Goal: Task Accomplishment & Management: Complete application form

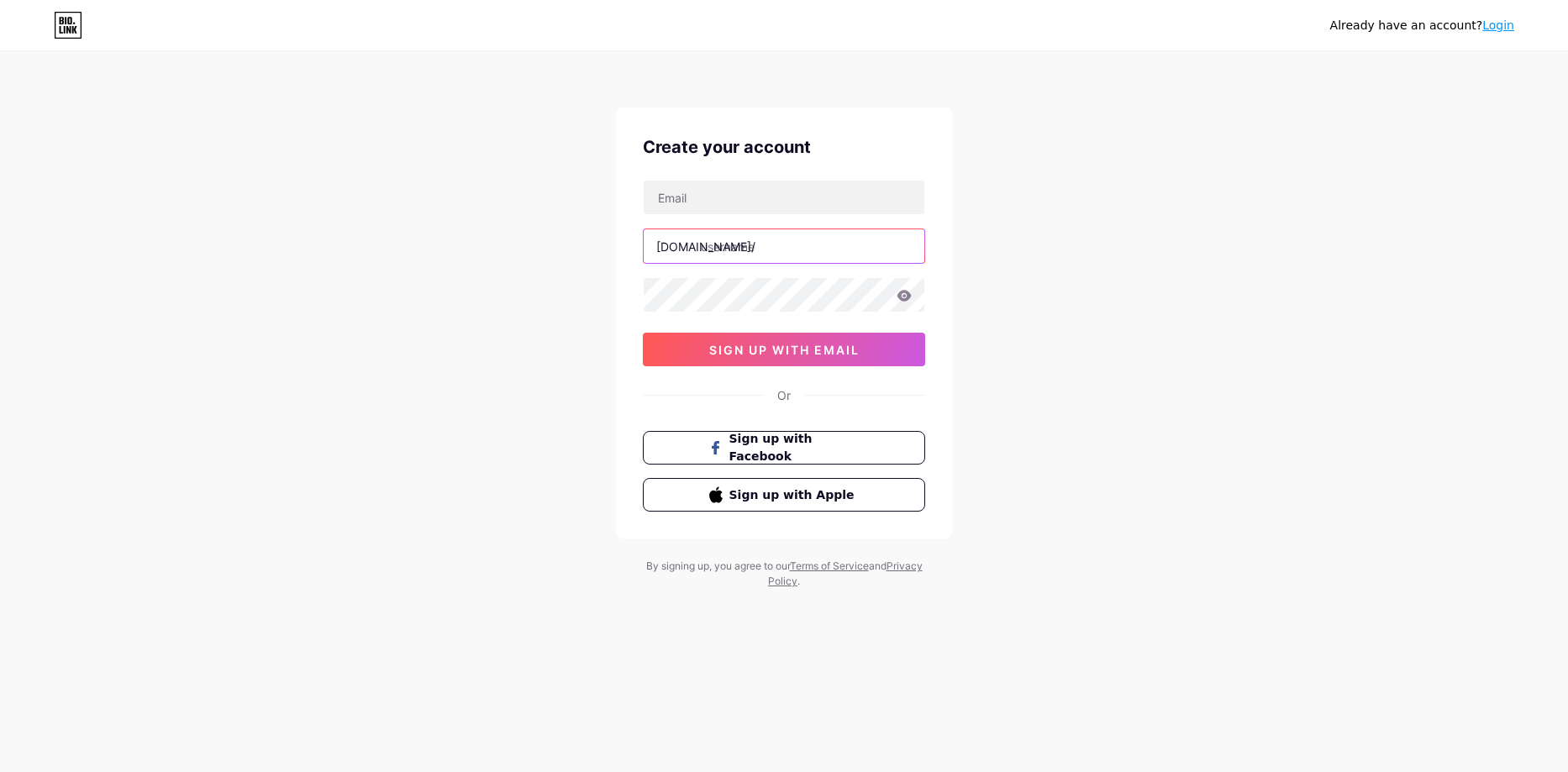
click at [746, 251] on input "text" at bounding box center [784, 246] width 281 height 34
type input "е"
type input "tractorevolution"
click at [756, 200] on input "text" at bounding box center [784, 198] width 281 height 34
type input "[EMAIL_ADDRESS][DOMAIN_NAME]"
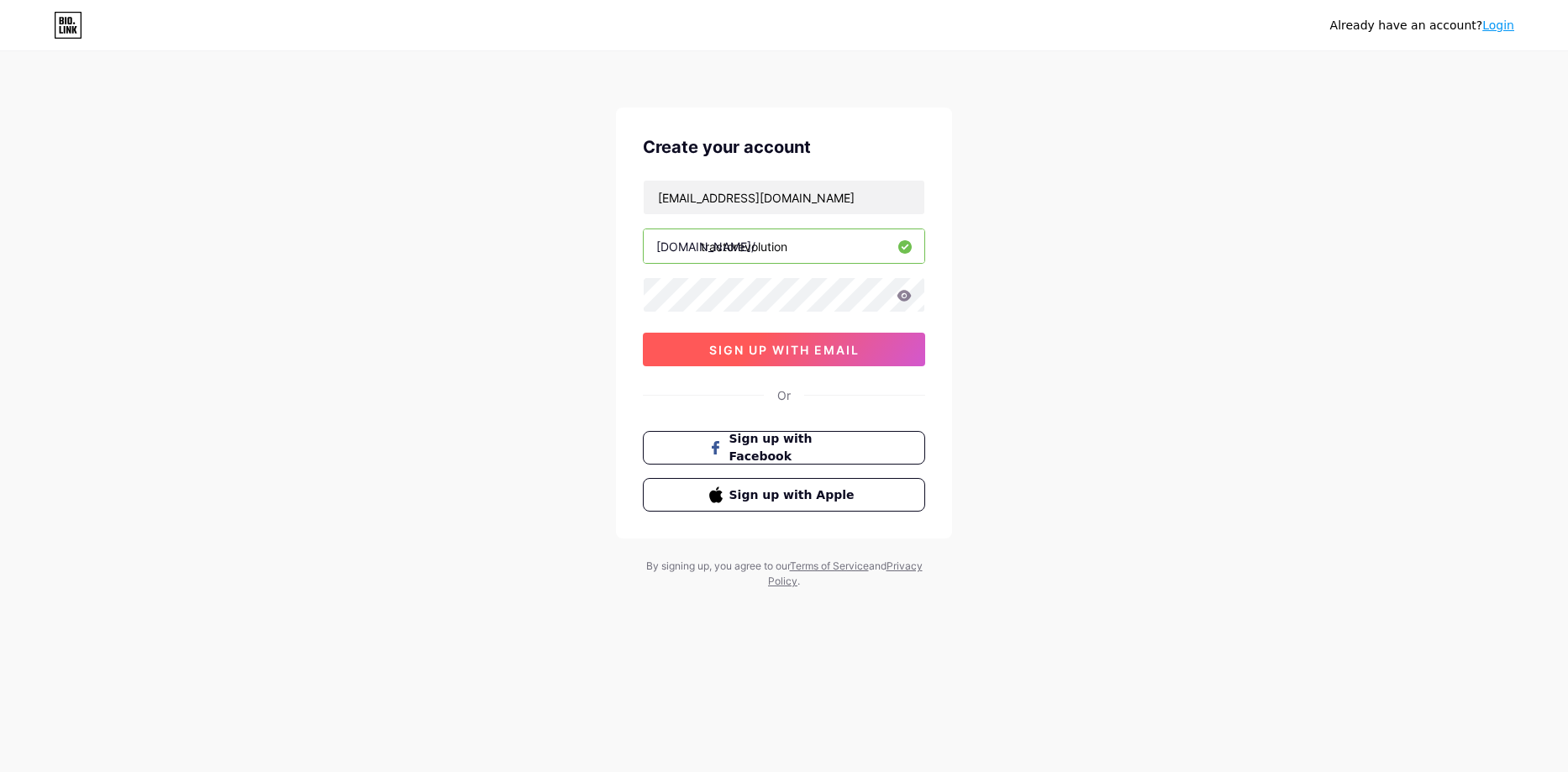
click at [749, 338] on button "sign up with email" at bounding box center [784, 350] width 283 height 34
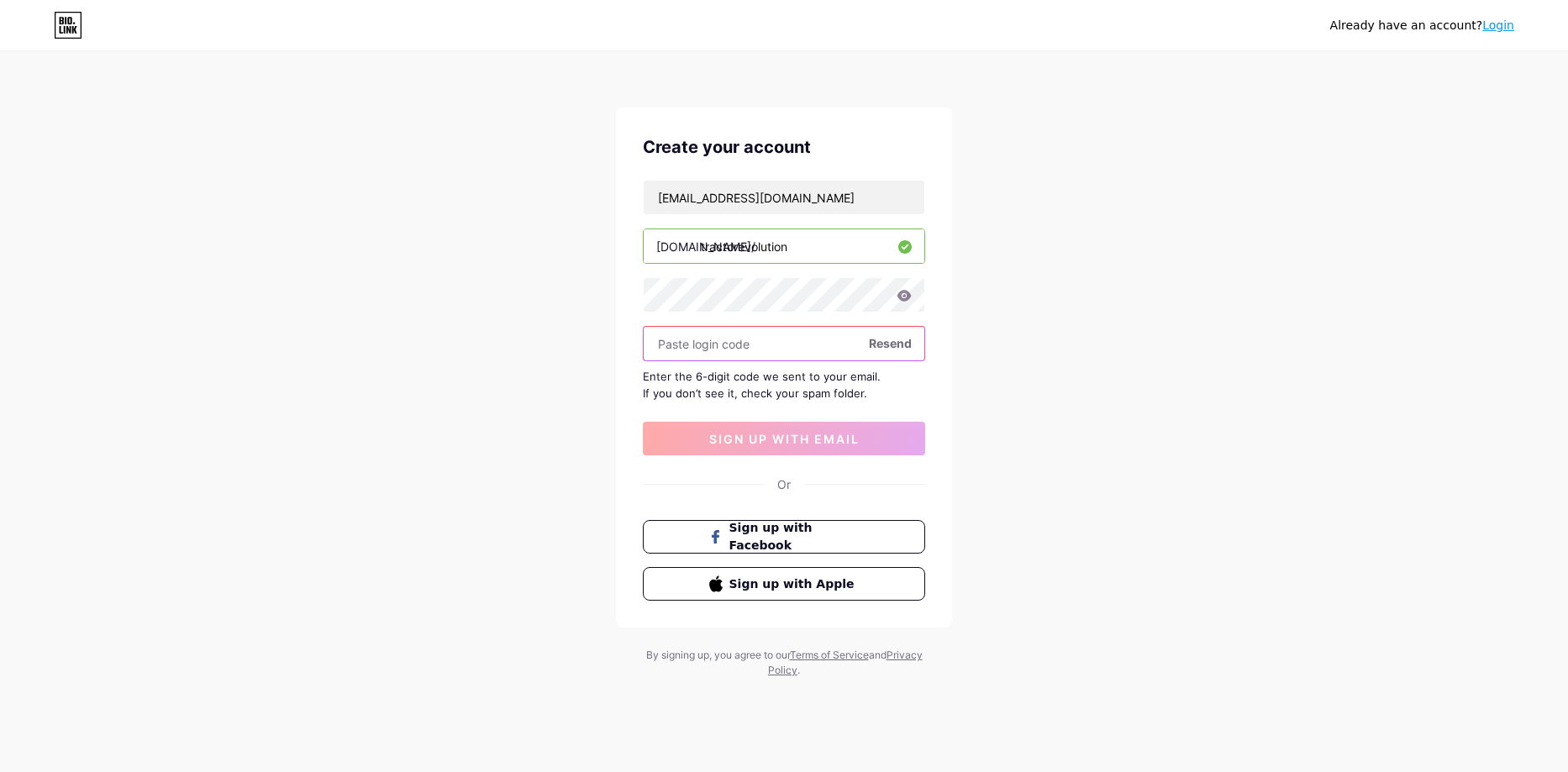
paste input "#874Tractor658"
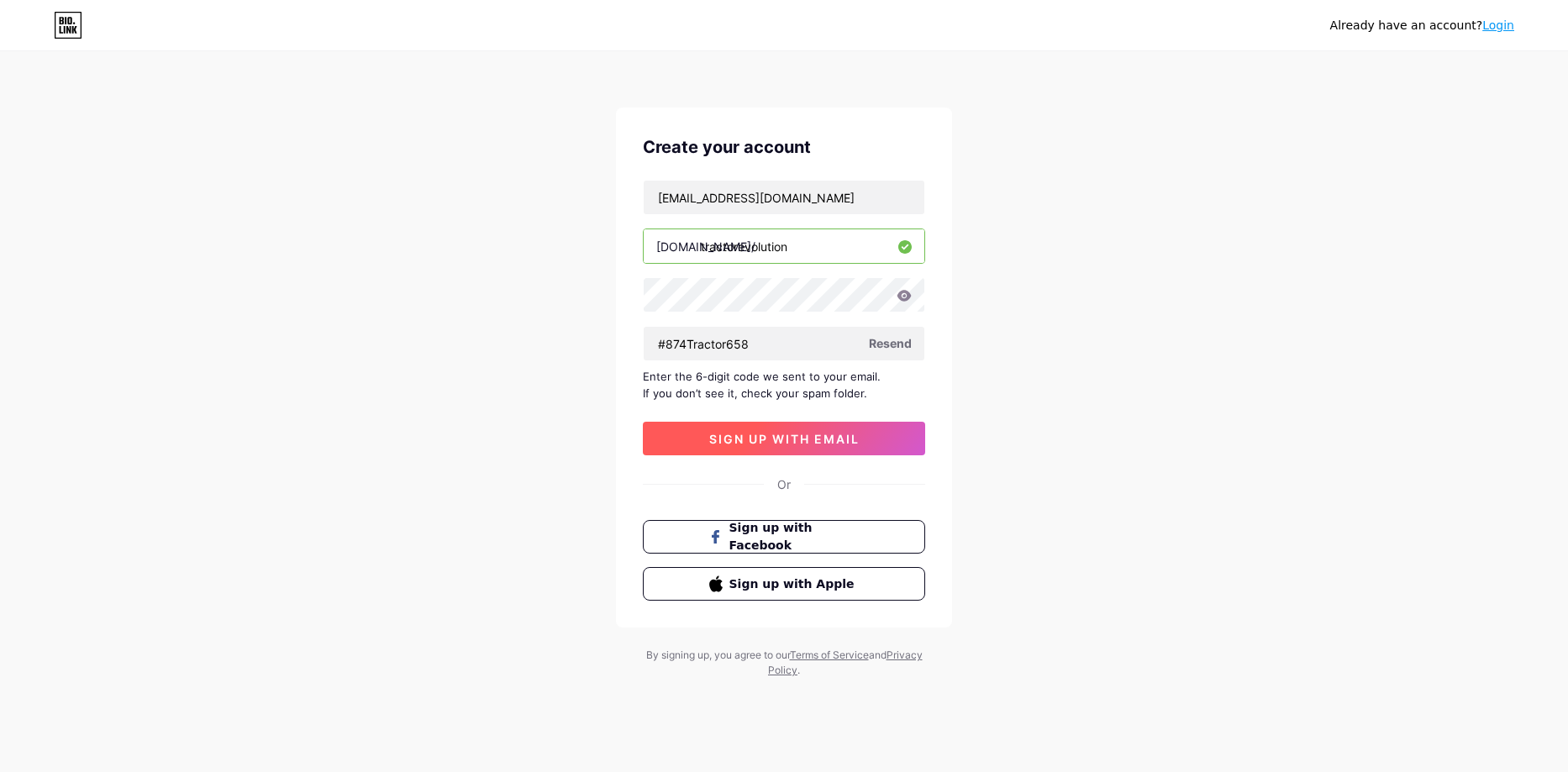
drag, startPoint x: 810, startPoint y: 442, endPoint x: 374, endPoint y: 511, distance: 441.4
click at [801, 444] on span "sign up with email" at bounding box center [784, 438] width 150 height 14
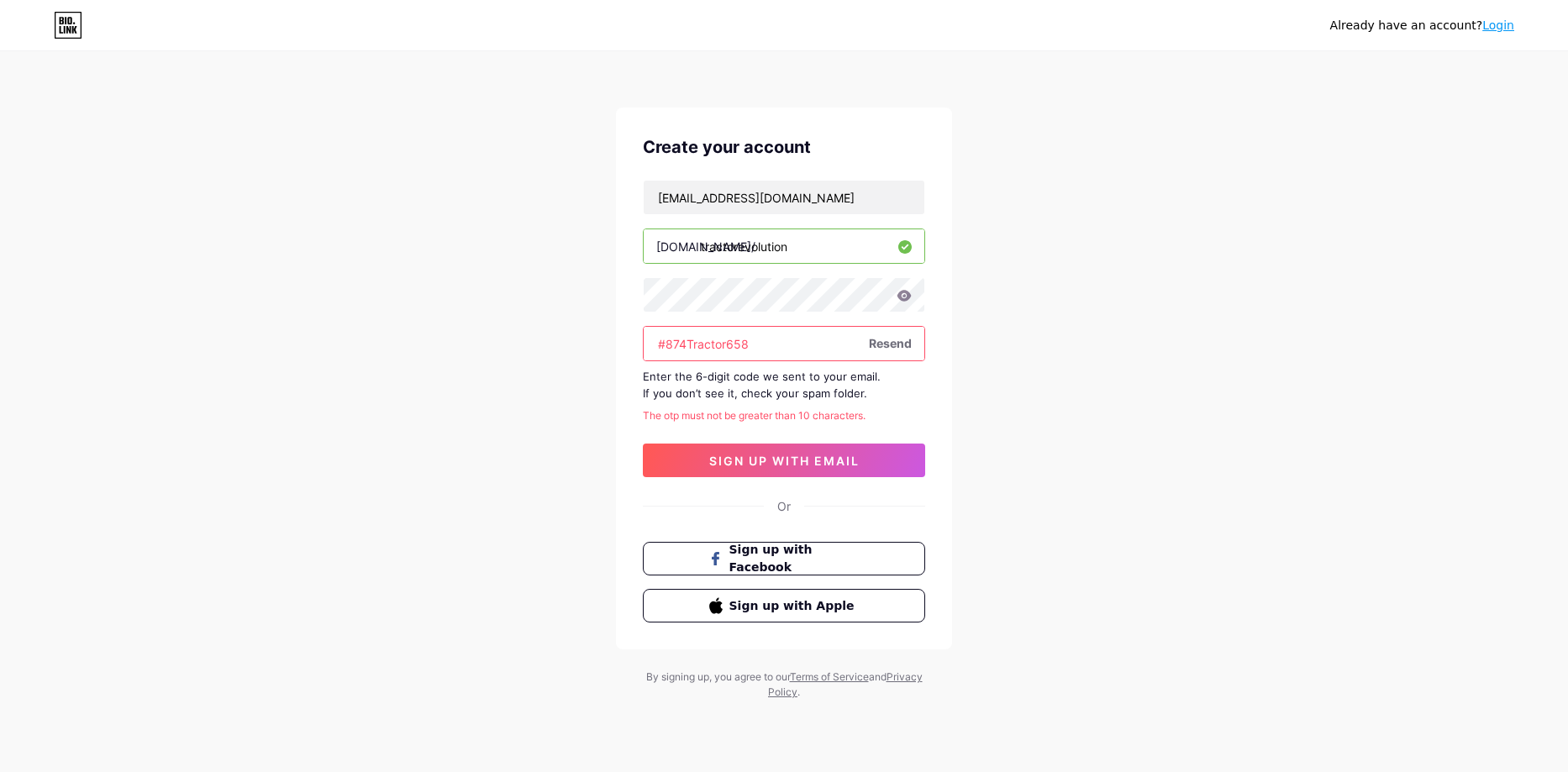
drag, startPoint x: 762, startPoint y: 346, endPoint x: 560, endPoint y: 347, distance: 202.0
click at [560, 347] on div "Already have an account? Login Create your account [EMAIL_ADDRESS][DOMAIN_NAME]…" at bounding box center [784, 377] width 1568 height 753
paste input "237960"
type input "237960"
click at [810, 460] on span "sign up with email" at bounding box center [784, 460] width 150 height 14
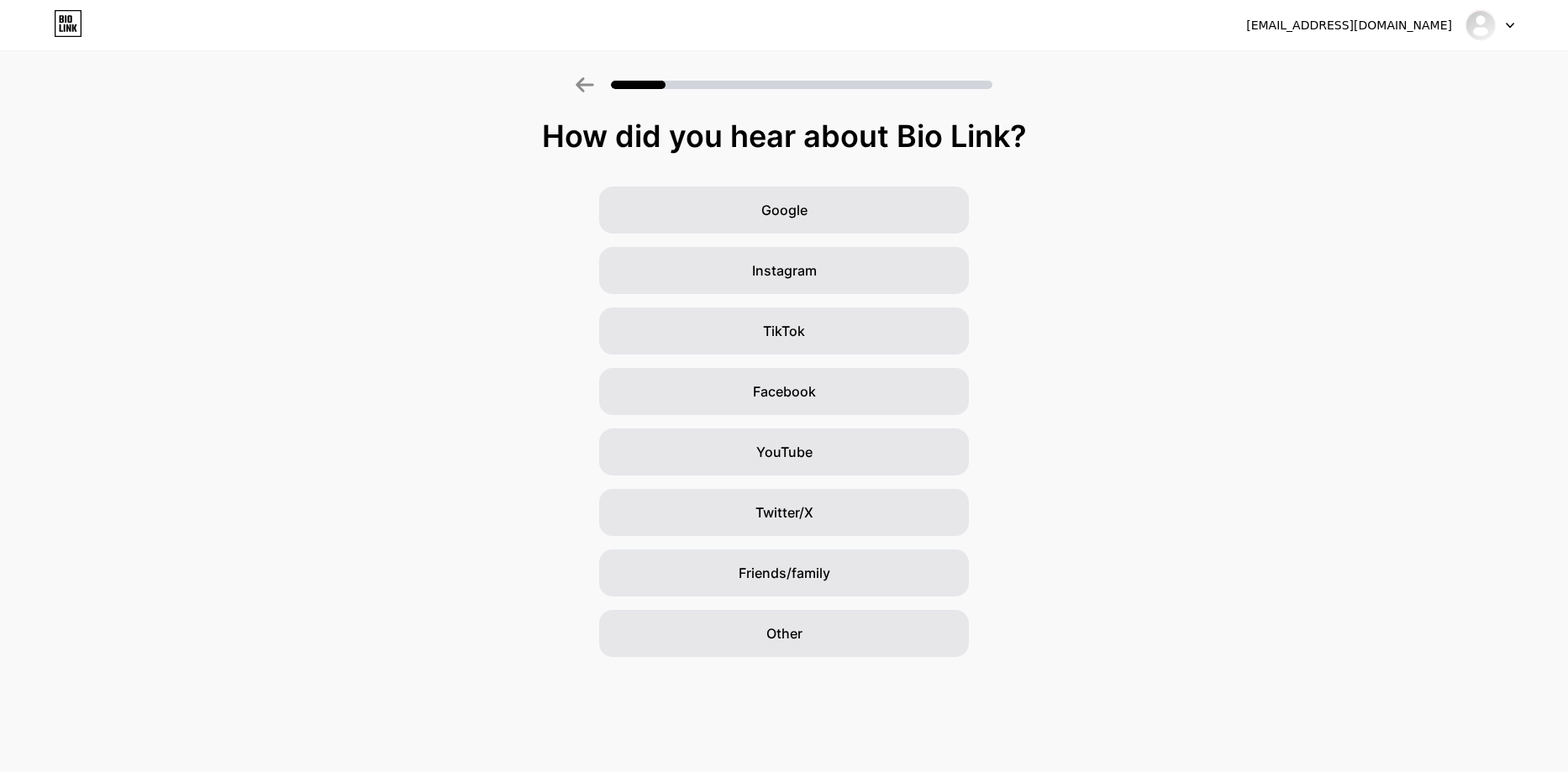
drag, startPoint x: 778, startPoint y: 200, endPoint x: 400, endPoint y: 371, distance: 414.9
click at [773, 201] on span "Google" at bounding box center [784, 210] width 47 height 21
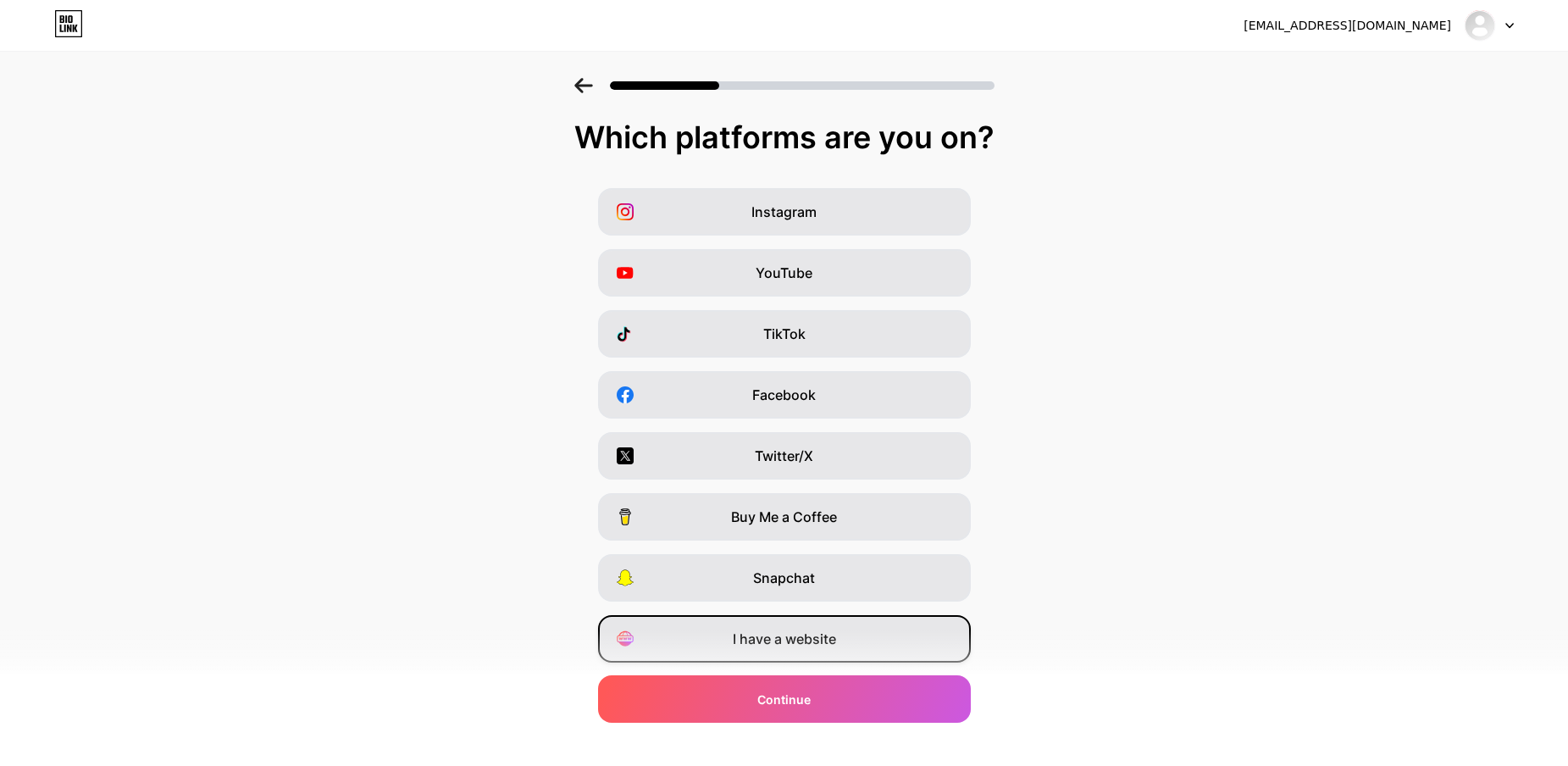
click at [780, 655] on div "I have a website" at bounding box center [784, 639] width 372 height 47
click at [765, 210] on span "Instagram" at bounding box center [784, 212] width 65 height 21
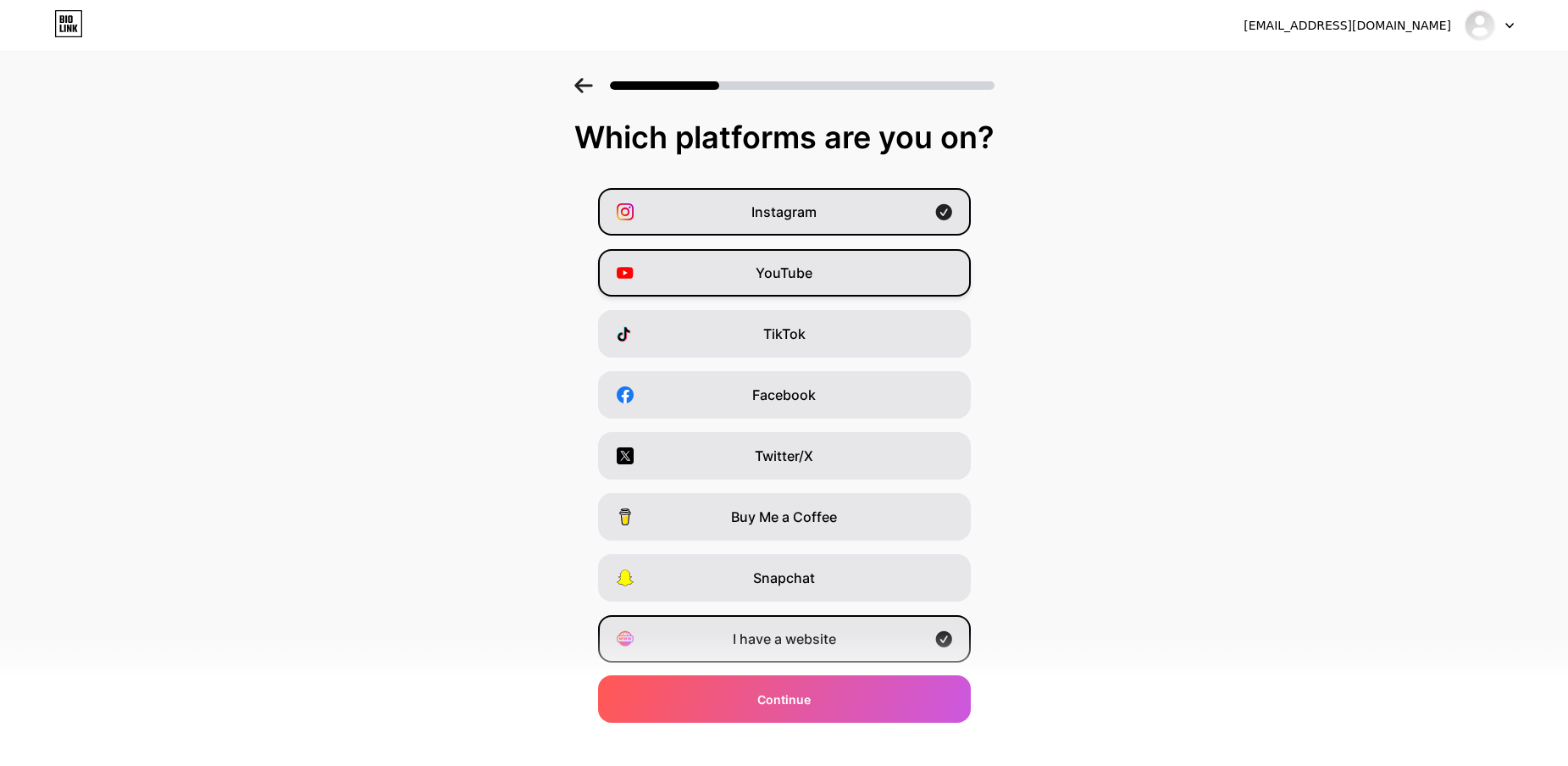
click at [775, 264] on span "YouTube" at bounding box center [784, 273] width 56 height 21
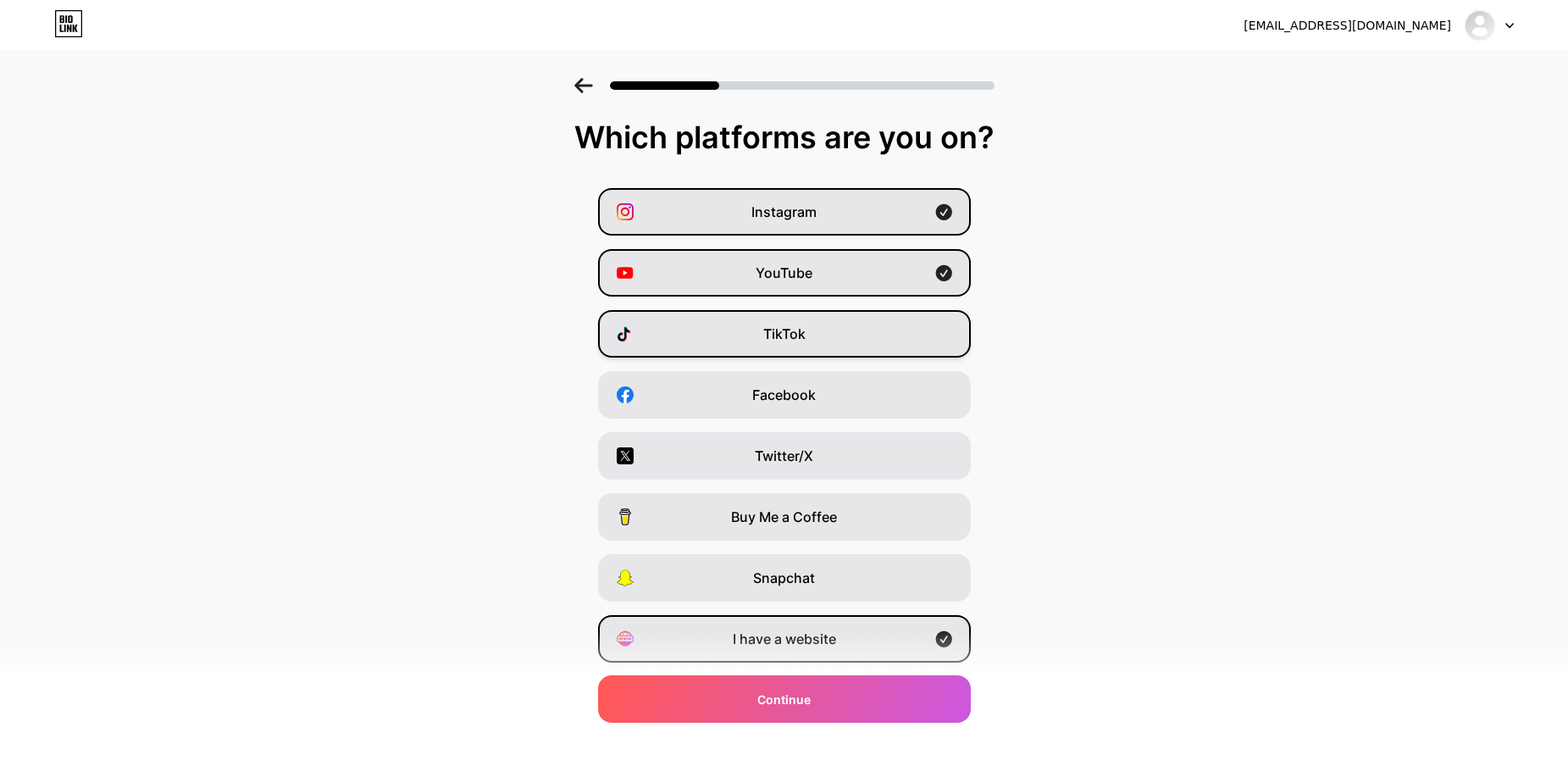
click at [775, 339] on span "TikTok" at bounding box center [784, 334] width 42 height 21
click at [784, 402] on span "Facebook" at bounding box center [784, 395] width 64 height 21
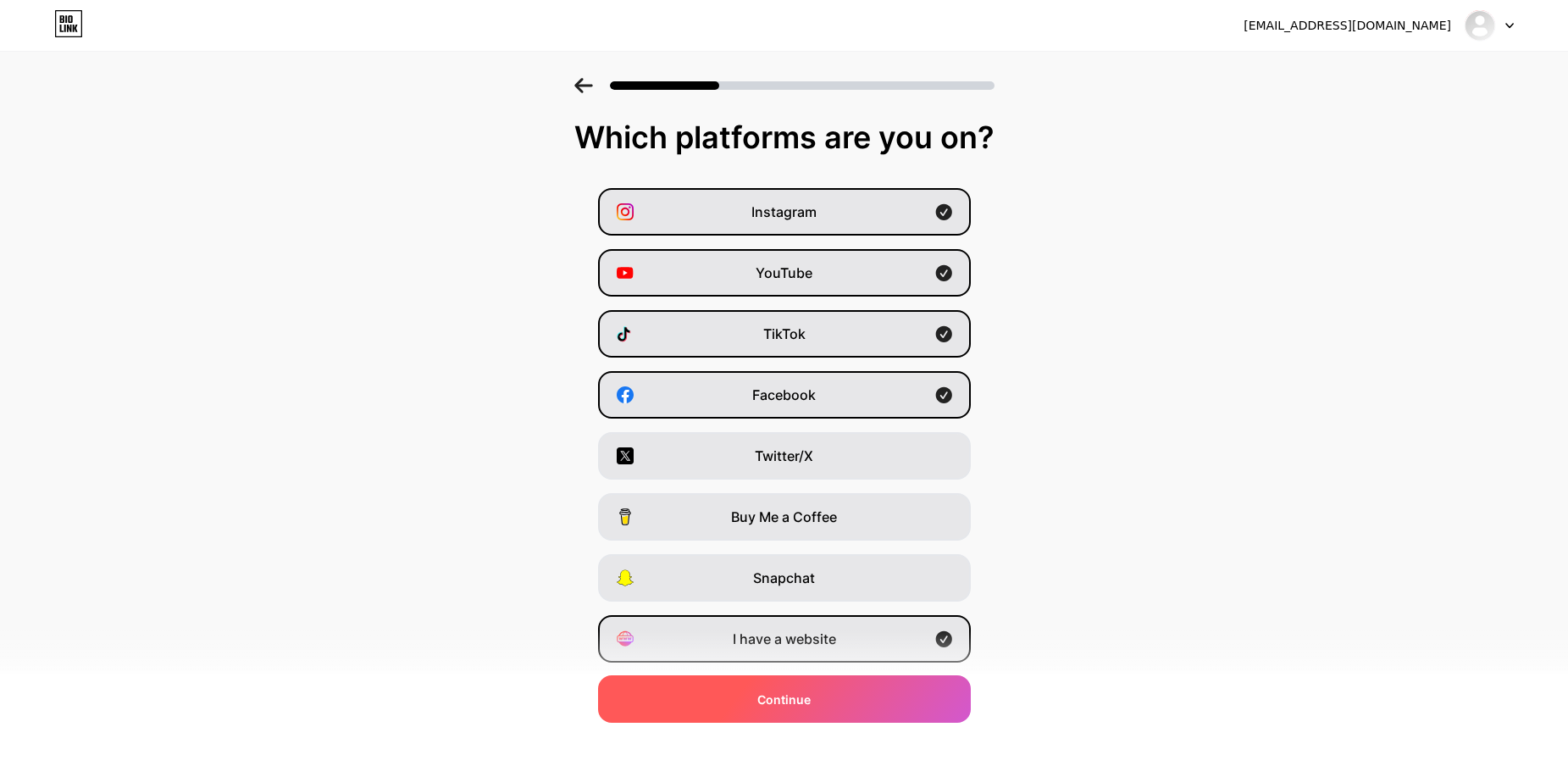
click at [784, 701] on span "Continue" at bounding box center [784, 699] width 54 height 18
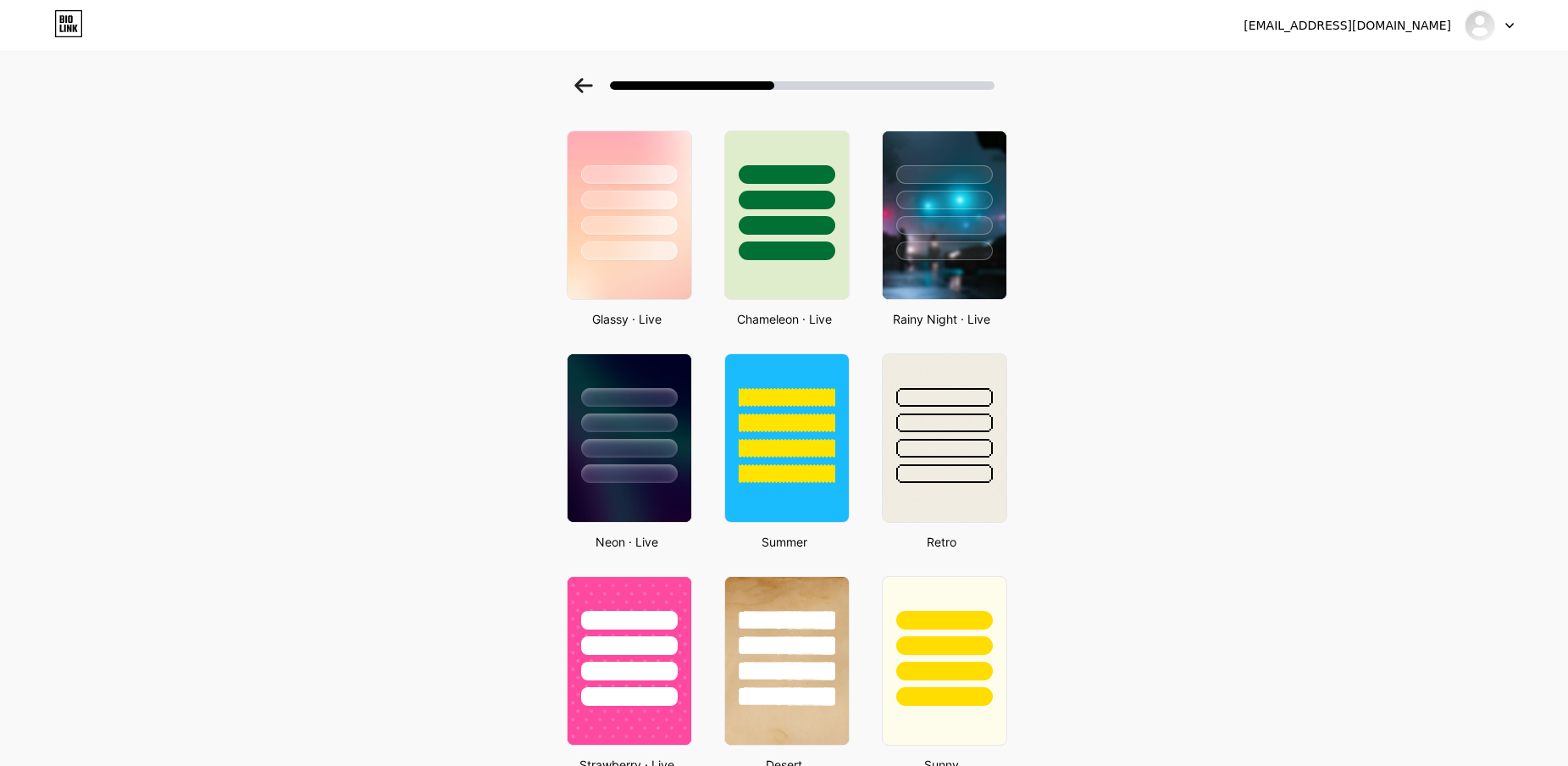
scroll to position [594, 0]
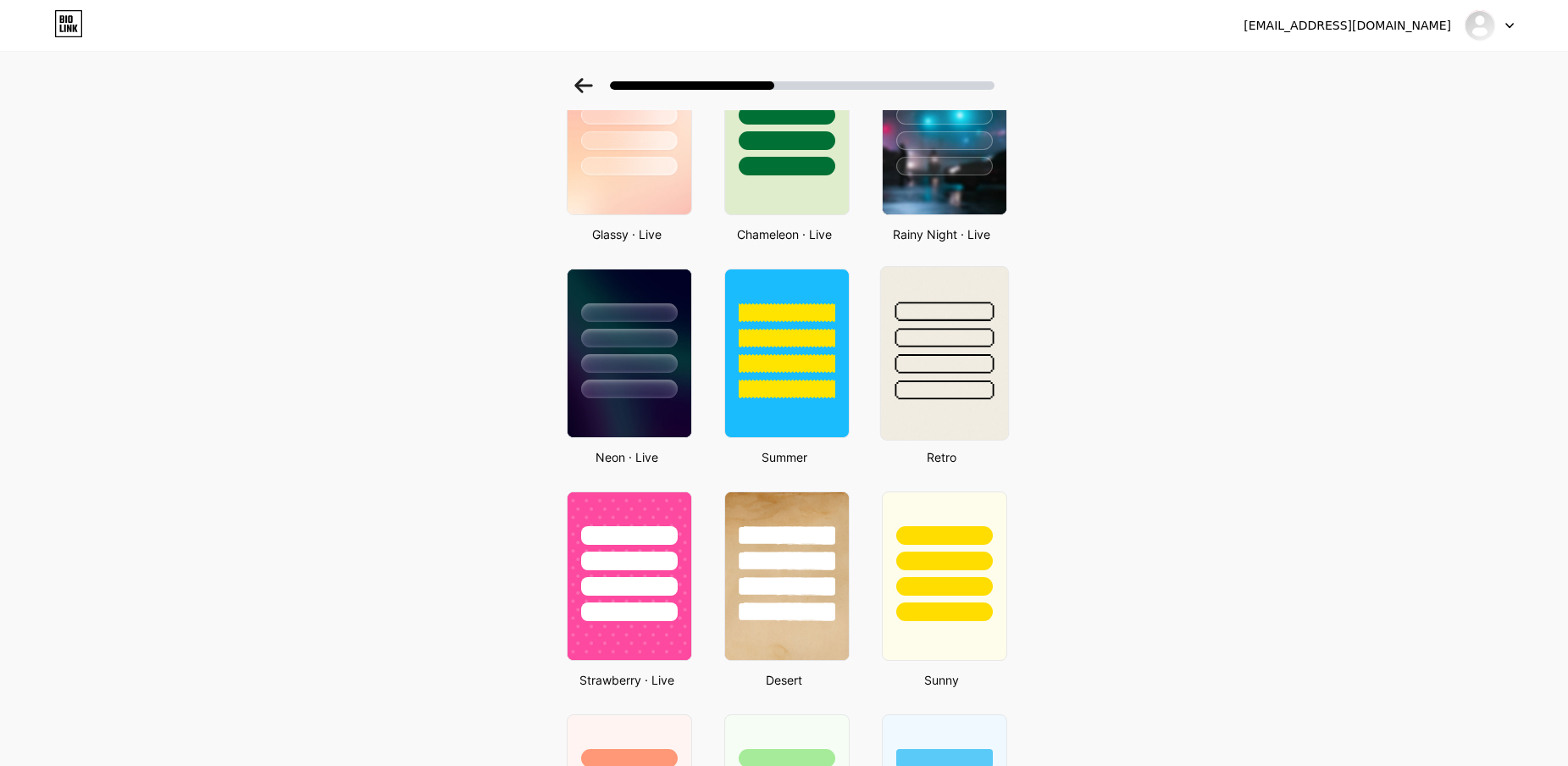
click at [923, 406] on img at bounding box center [943, 354] width 127 height 173
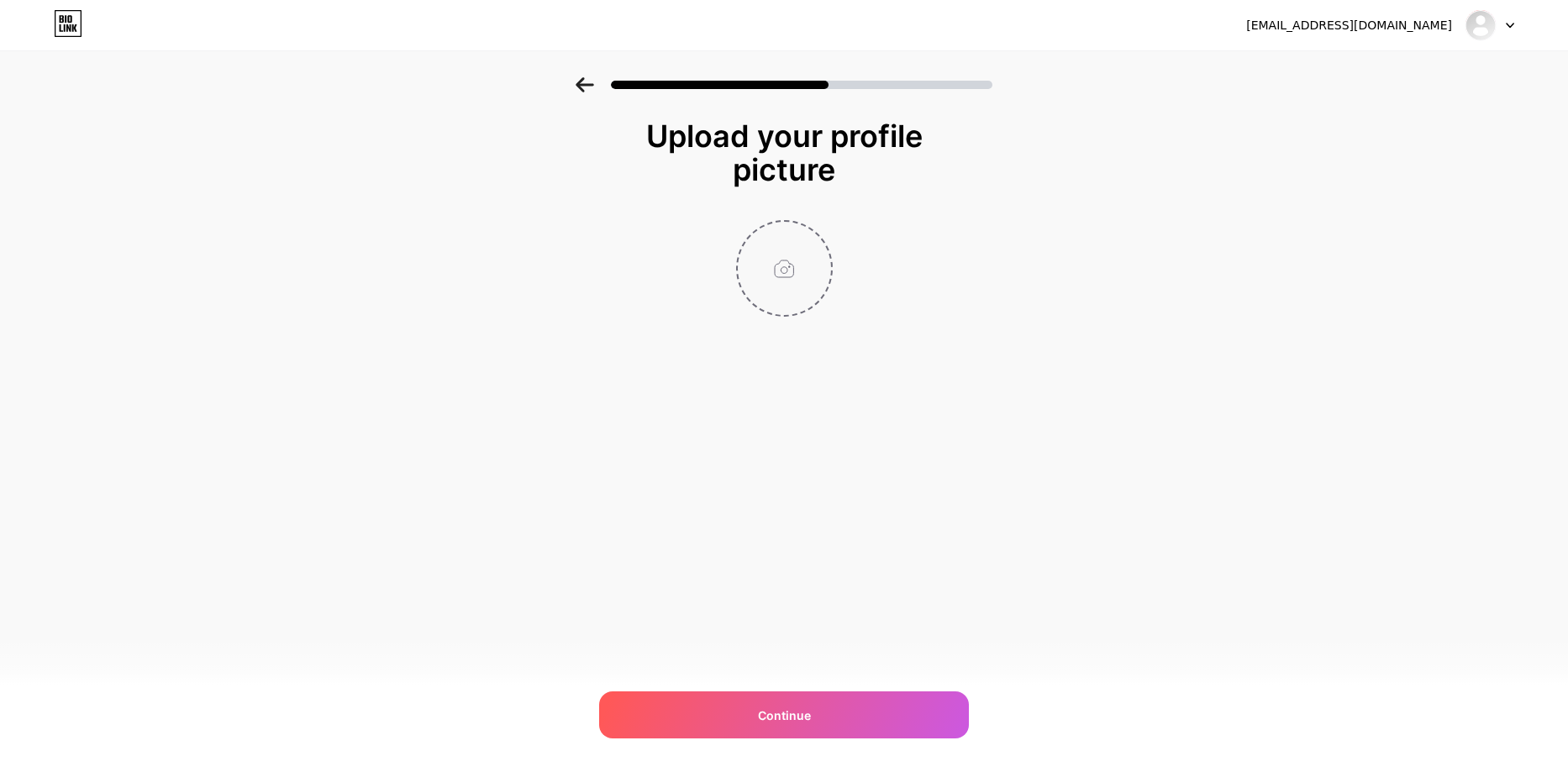
click at [771, 279] on input "file" at bounding box center [784, 269] width 93 height 93
type input "C:\fakepath\favicon.png"
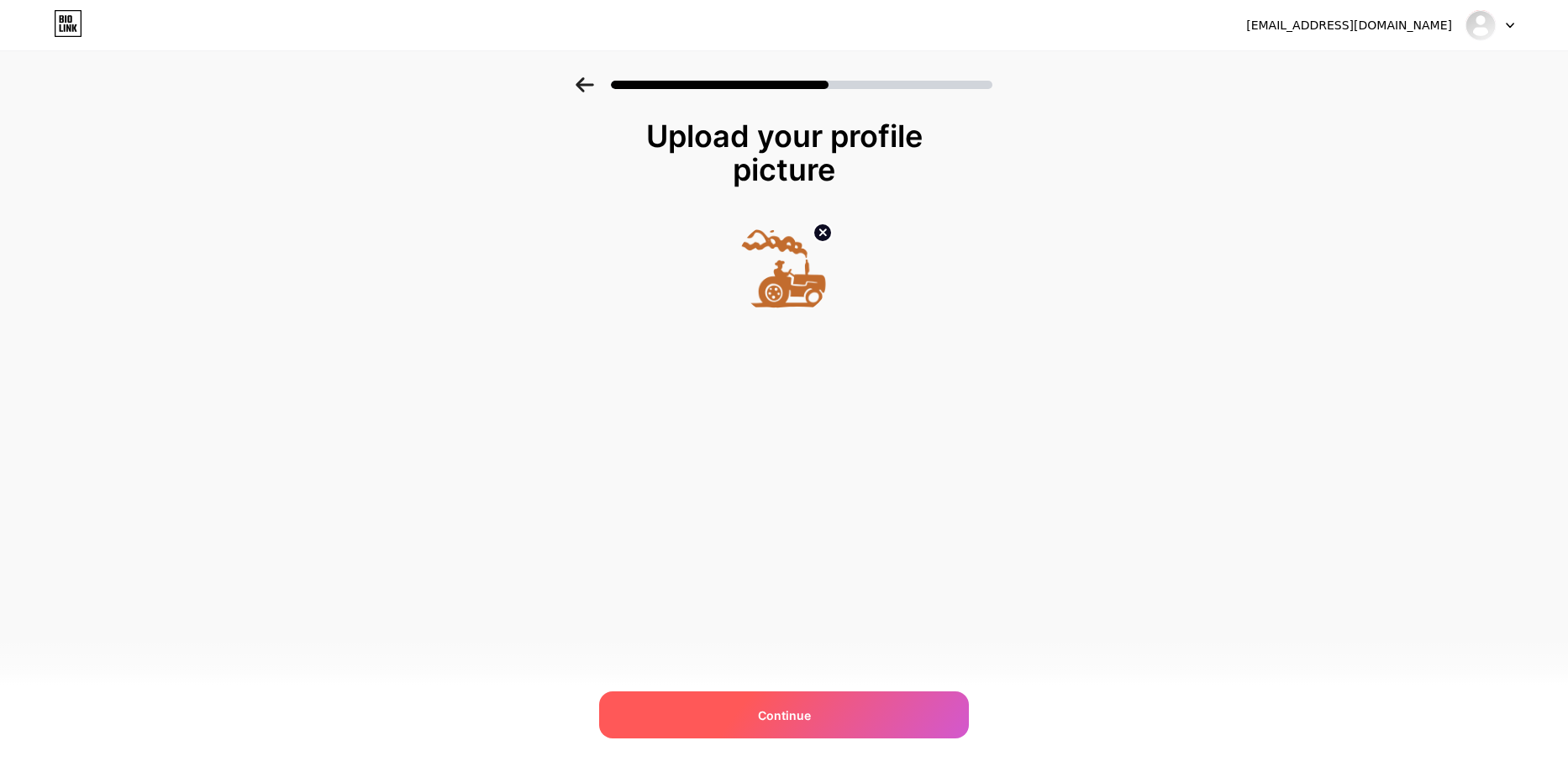
click at [784, 713] on span "Continue" at bounding box center [784, 715] width 53 height 18
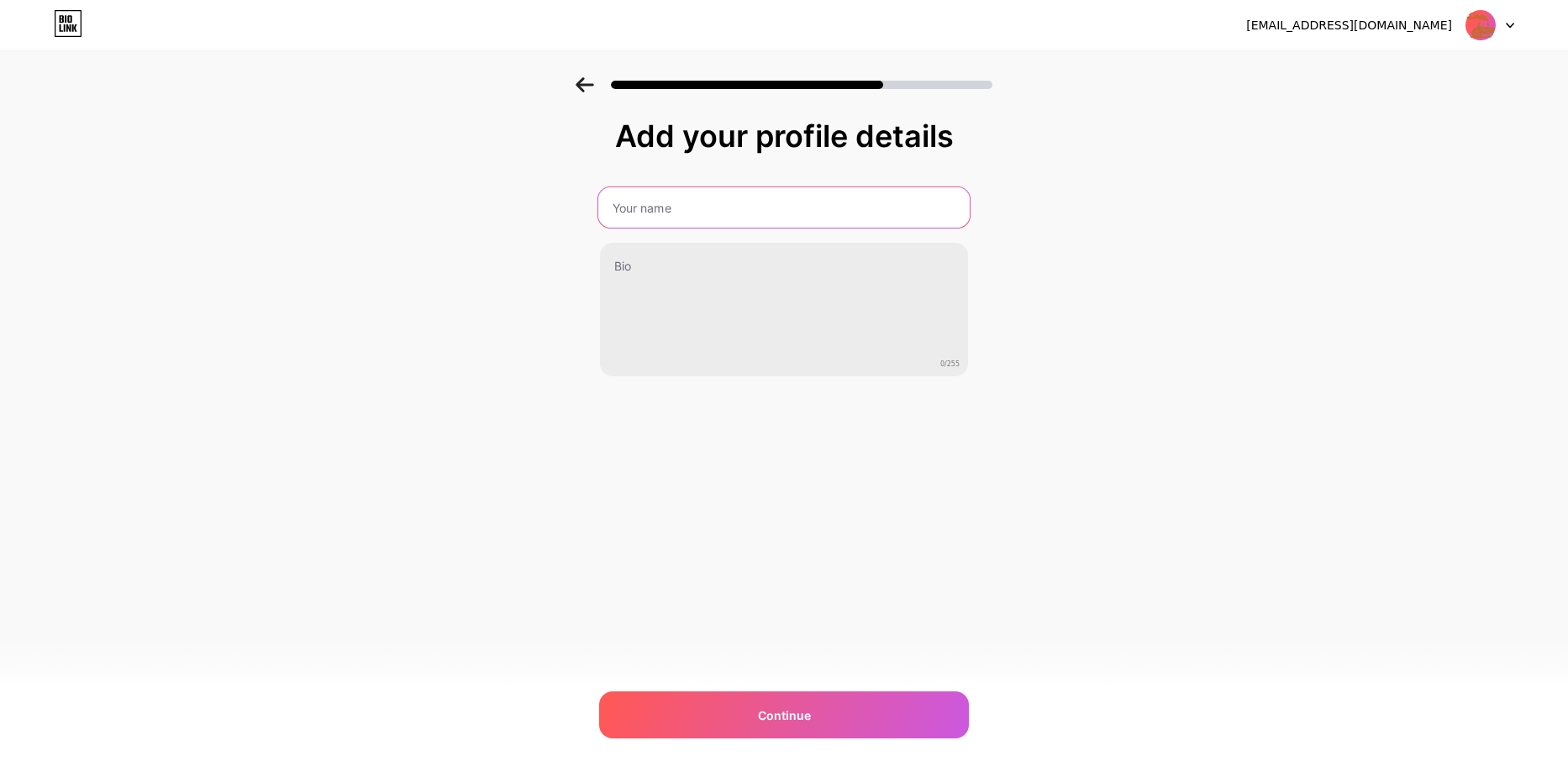
click at [679, 214] on input "text" at bounding box center [784, 207] width 371 height 40
type input "TractorEvolution"
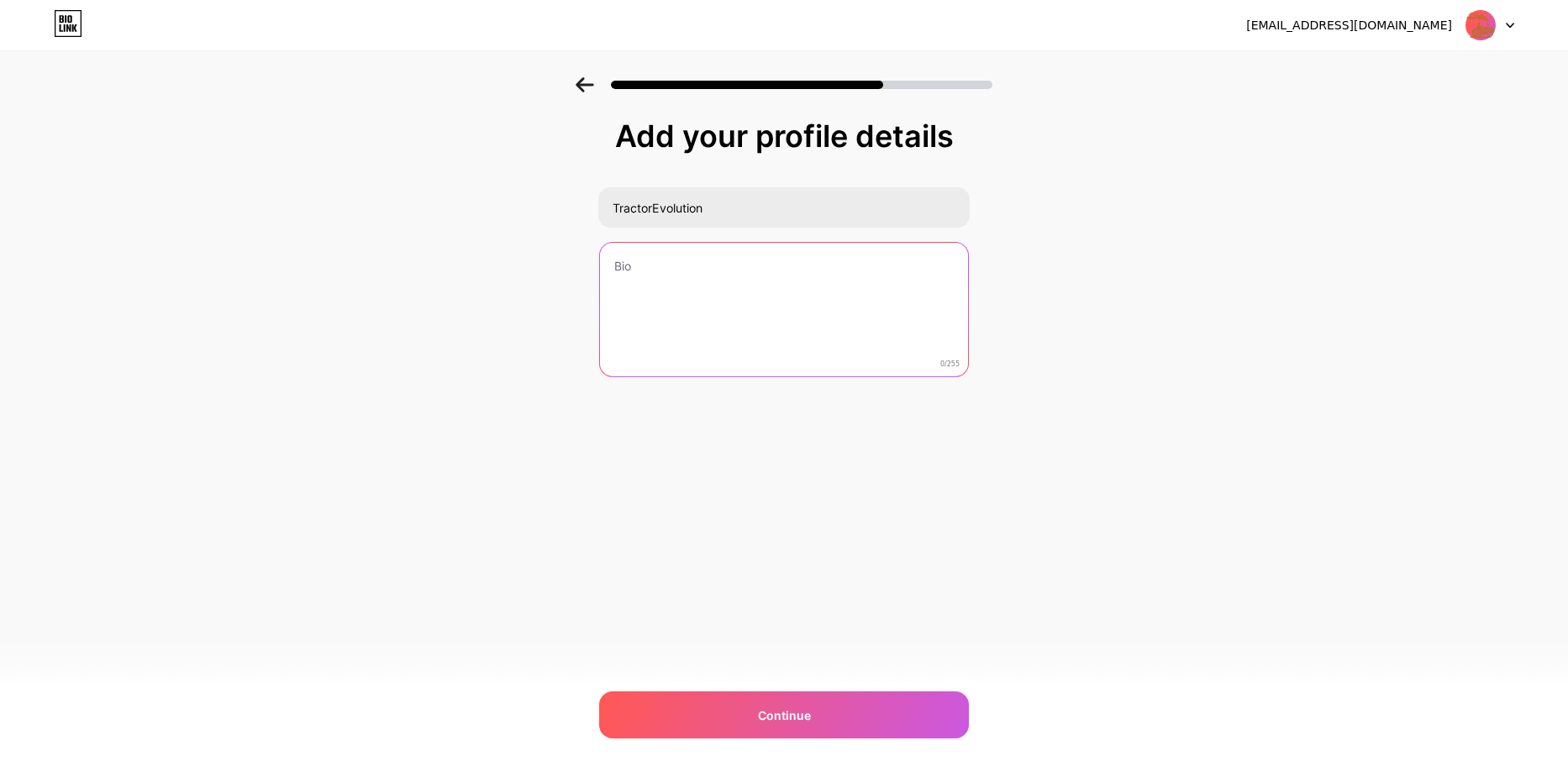
click at [675, 281] on textarea at bounding box center [784, 310] width 368 height 135
paste textarea "Our marketing company developed Tractor Evolution as a way to combine industry …"
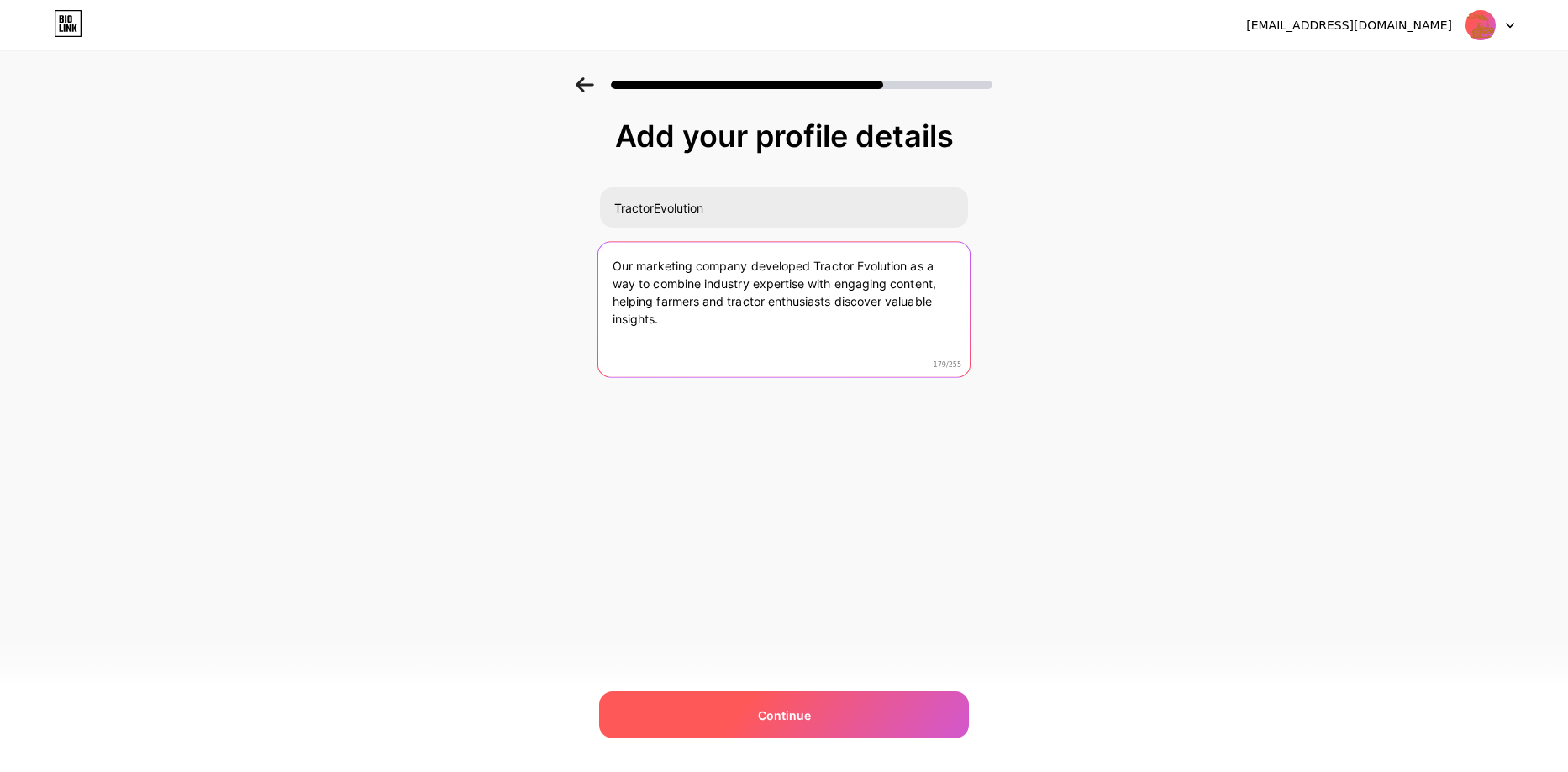
type textarea "Our marketing company developed Tractor Evolution as a way to combine industry …"
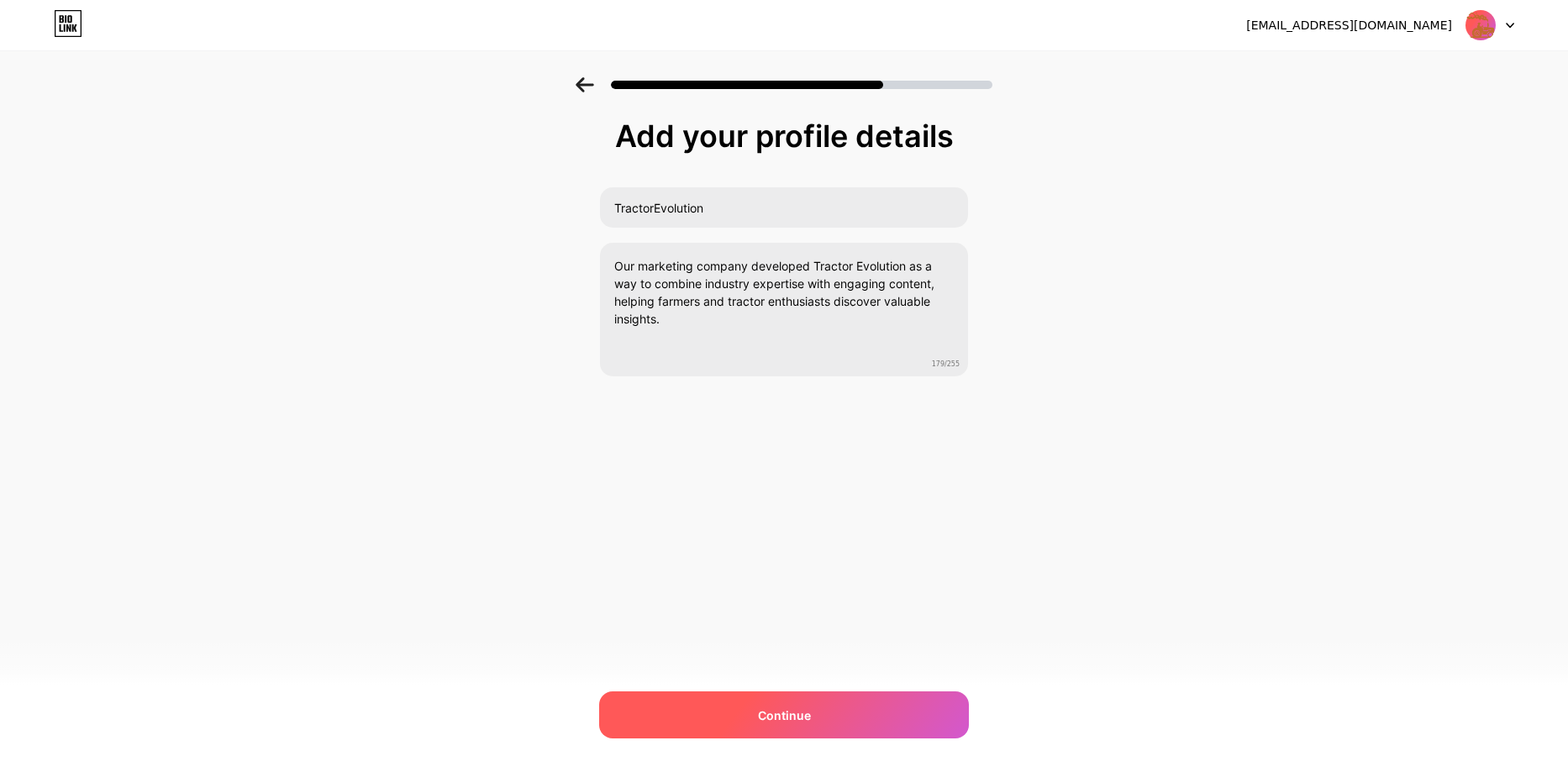
click at [818, 712] on div "Continue" at bounding box center [784, 714] width 369 height 47
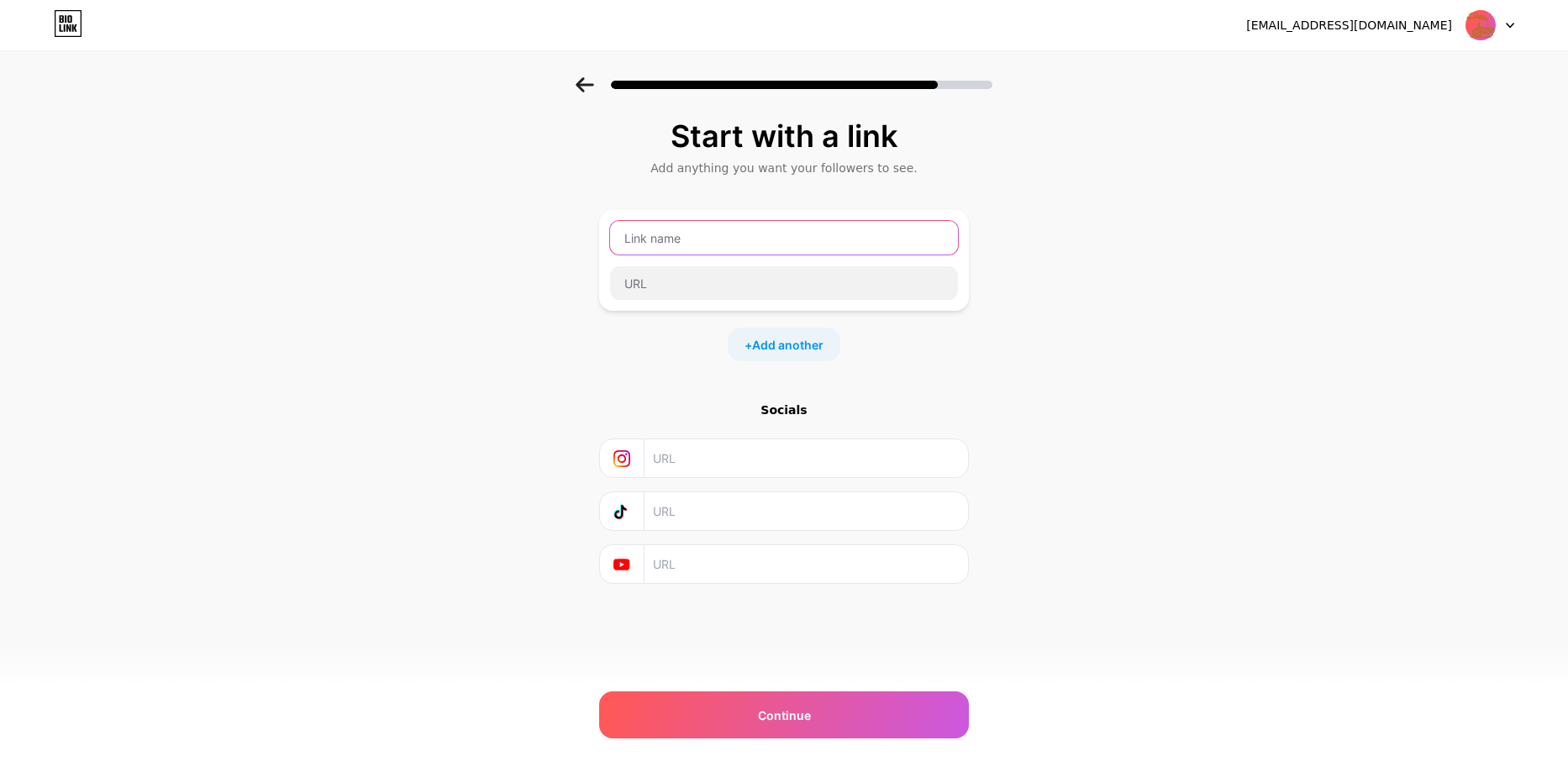
click at [671, 237] on input "text" at bounding box center [784, 238] width 348 height 34
type input "Tractor Evolution"
click at [721, 285] on input "text" at bounding box center [784, 283] width 348 height 34
paste input "https://tractorevolution.com/"
type input "https://tractorevolution.com/"
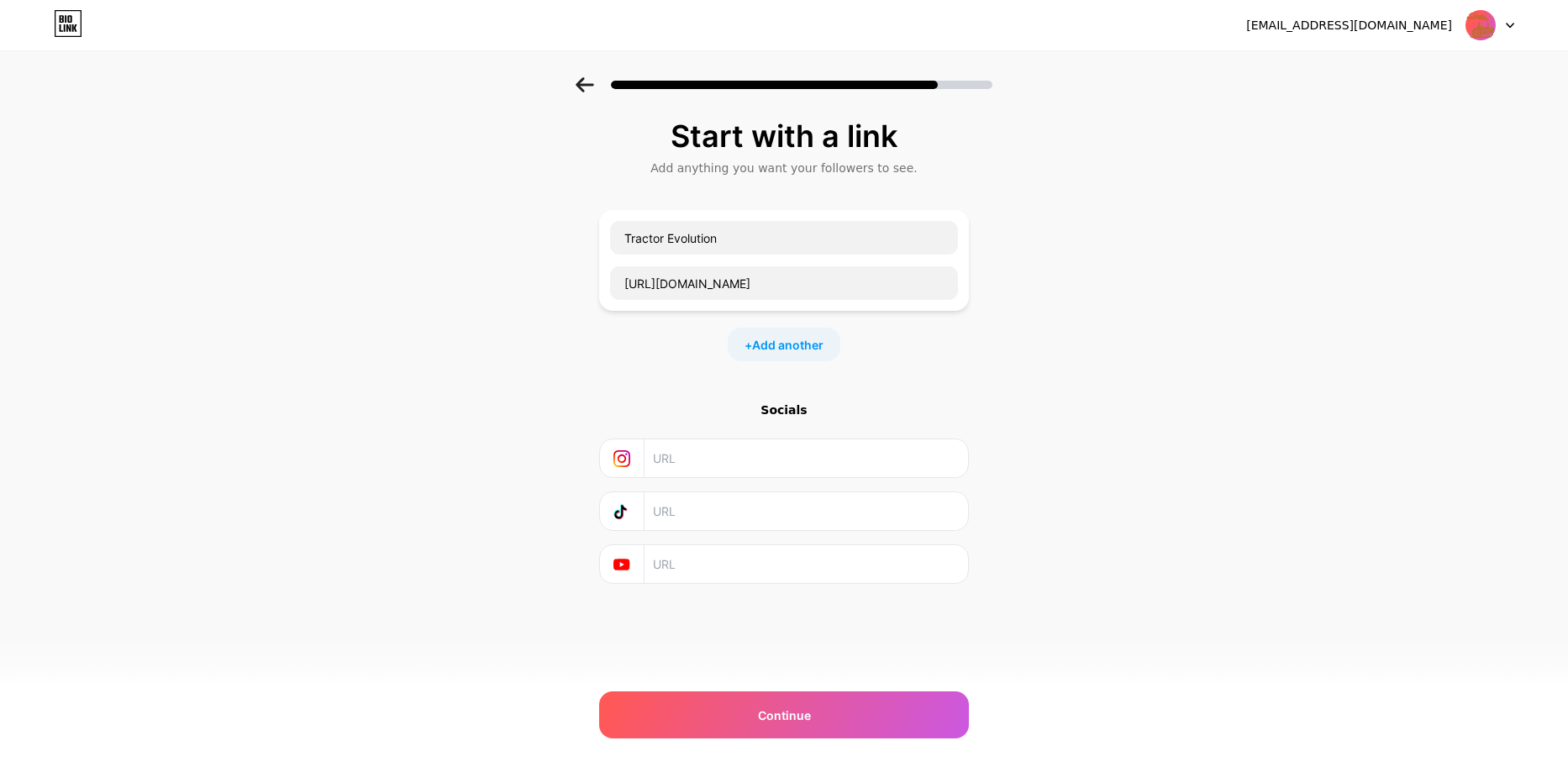
click at [697, 459] on input "text" at bounding box center [805, 458] width 305 height 38
click at [784, 340] on span "Add another" at bounding box center [787, 344] width 72 height 18
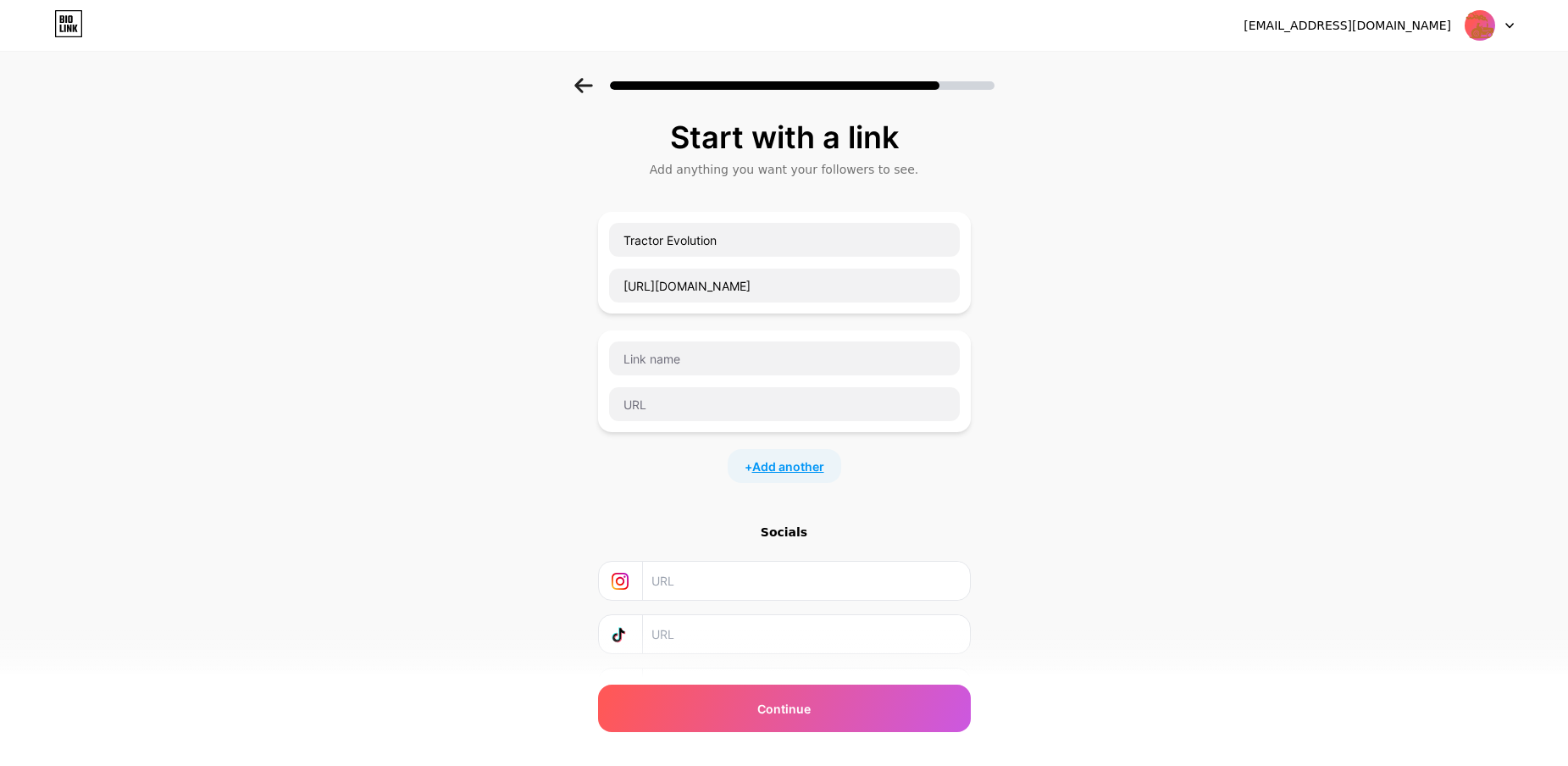
click at [789, 462] on span "Add another" at bounding box center [788, 466] width 72 height 18
click at [775, 587] on span "Add another" at bounding box center [788, 584] width 72 height 18
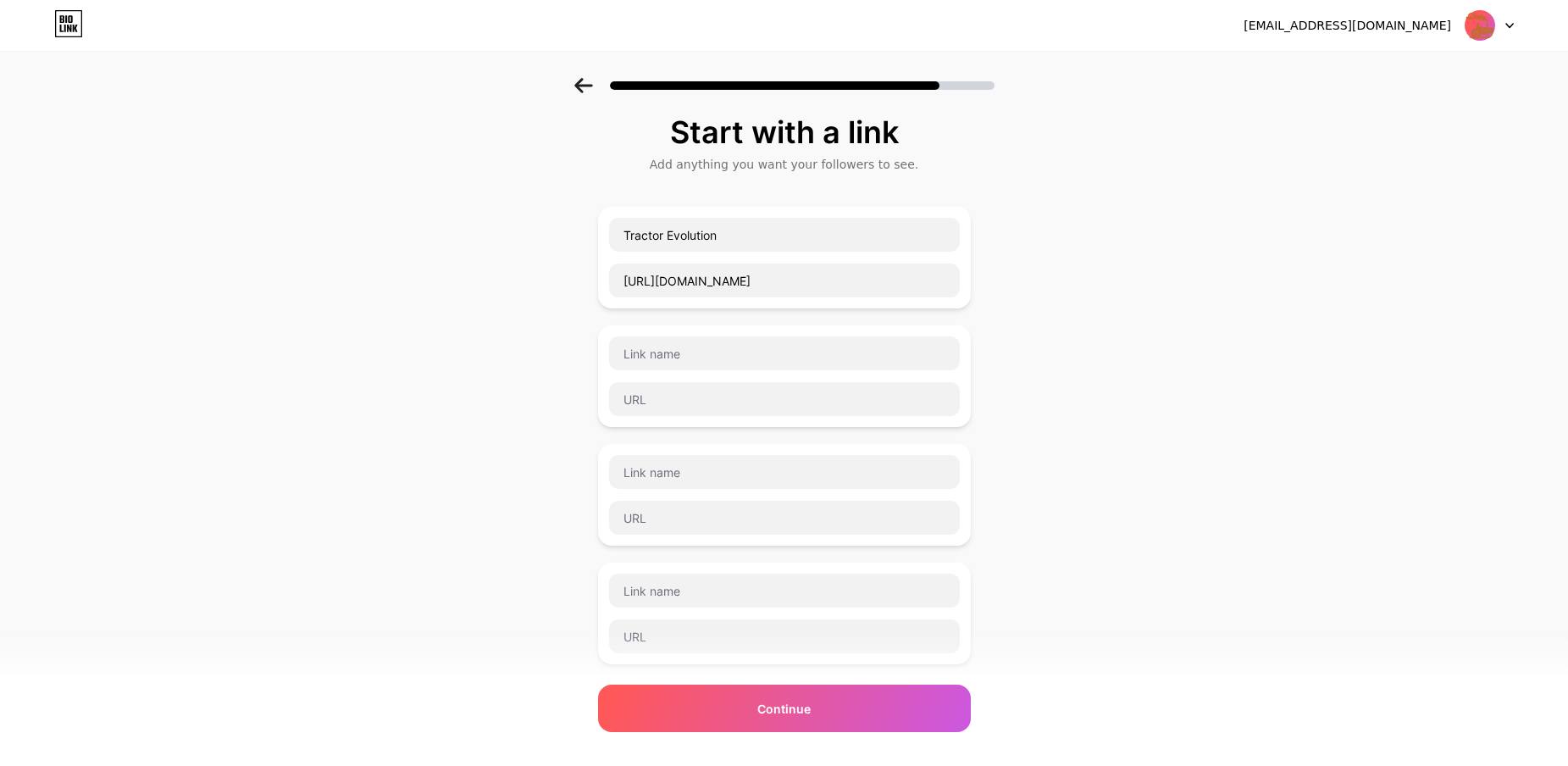
scroll to position [254, 0]
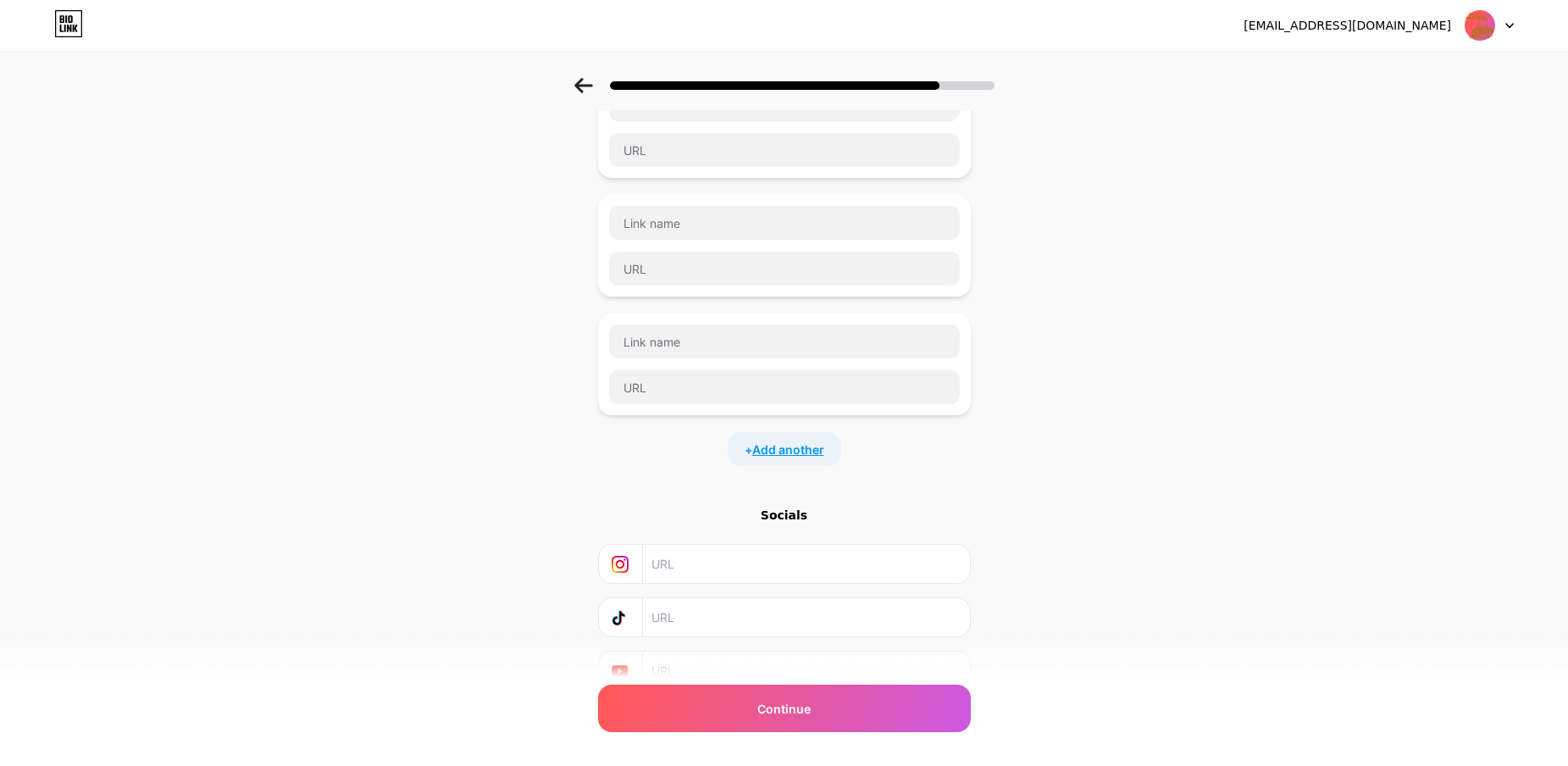
click at [784, 449] on span "Add another" at bounding box center [788, 449] width 72 height 18
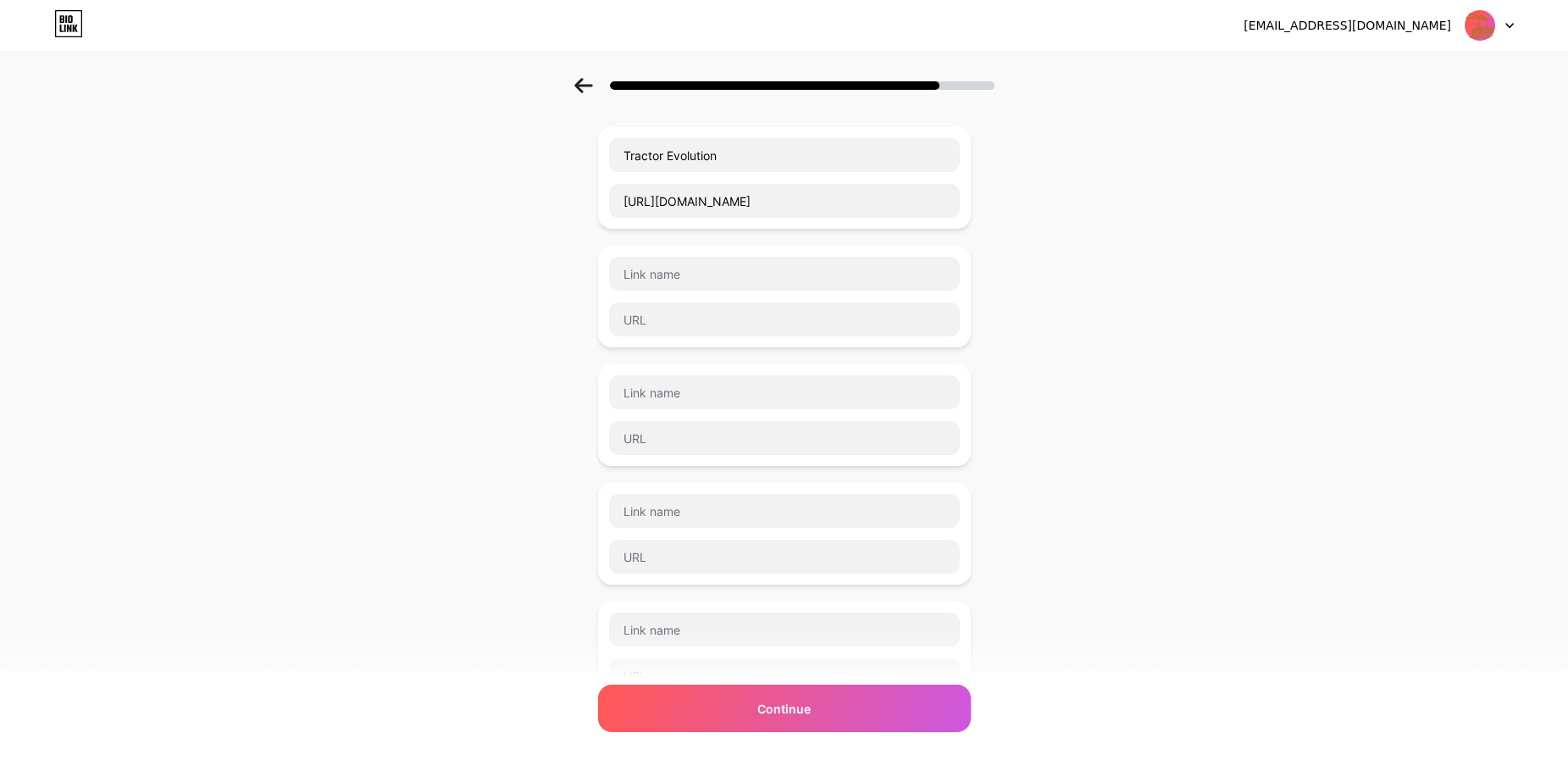
scroll to position [0, 0]
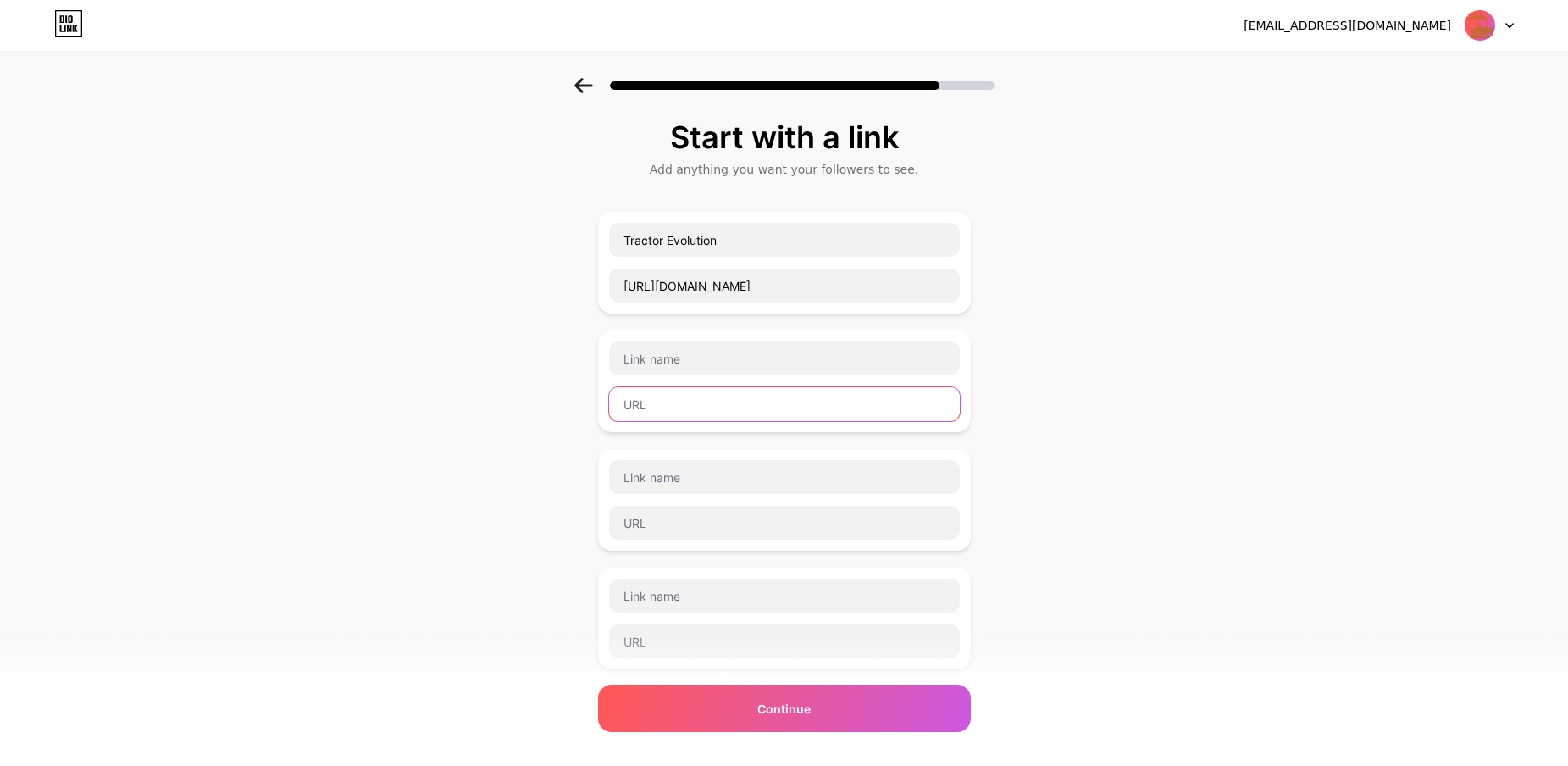
click at [696, 407] on input "text" at bounding box center [784, 405] width 351 height 34
paste input "https://tractorevolution.com/brands/"
type input "https://tractorevolution.com/brands/"
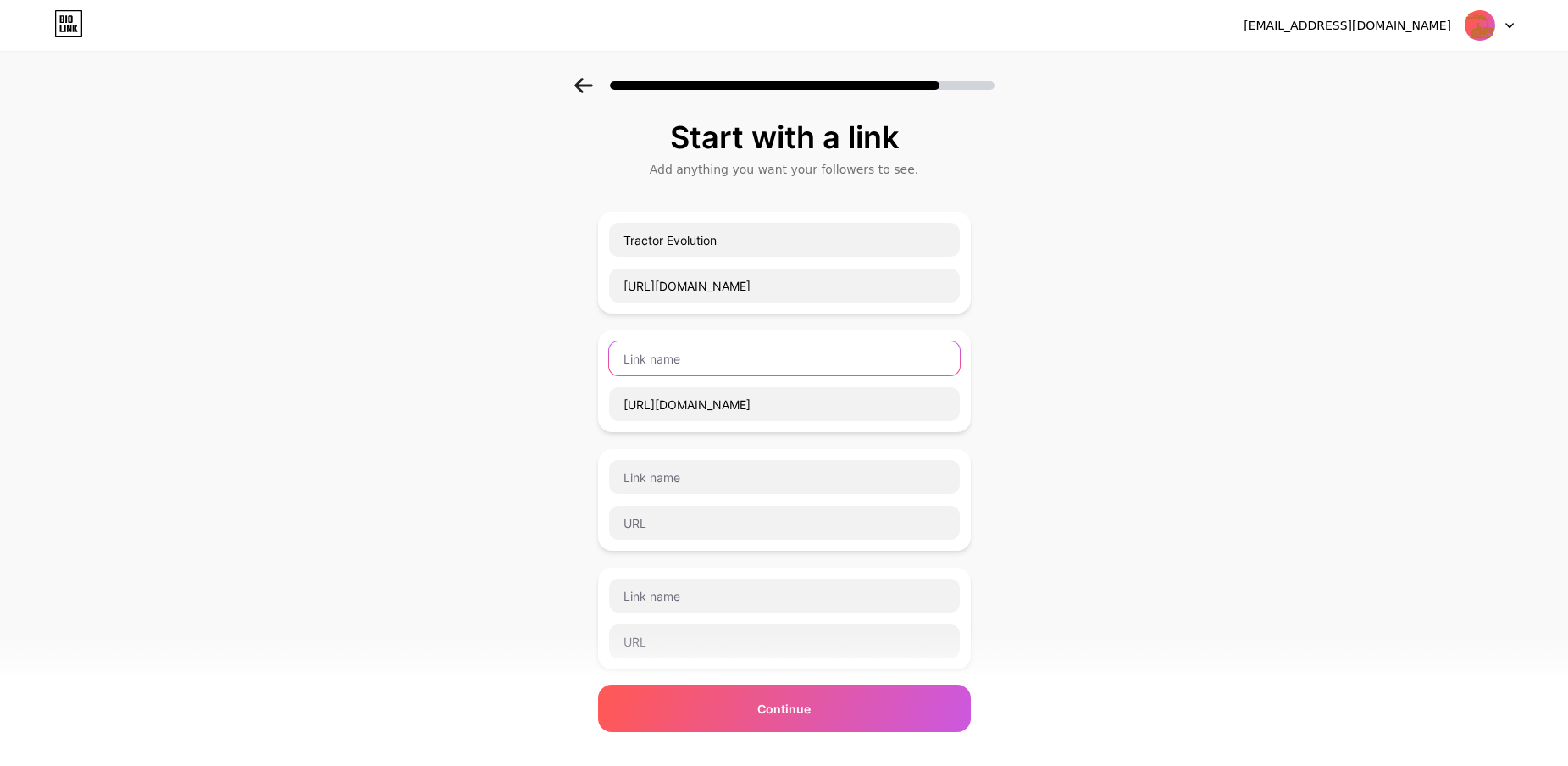
click at [696, 360] on input "text" at bounding box center [784, 359] width 351 height 34
type input "Tractor Brands"
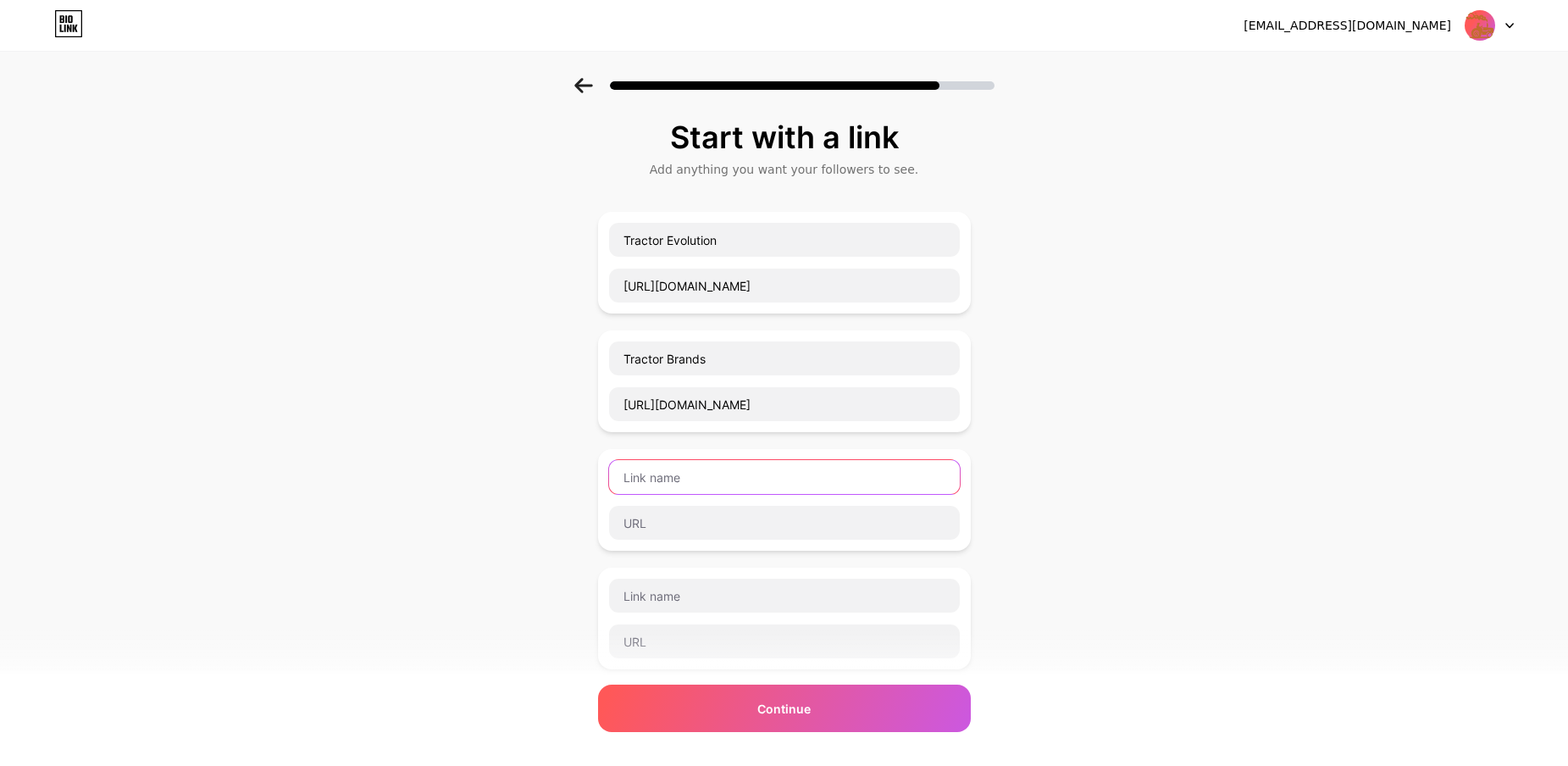
click at [661, 474] on input "text" at bounding box center [784, 477] width 351 height 34
type input "Tractor Series"
click at [705, 600] on input "text" at bounding box center [784, 596] width 351 height 34
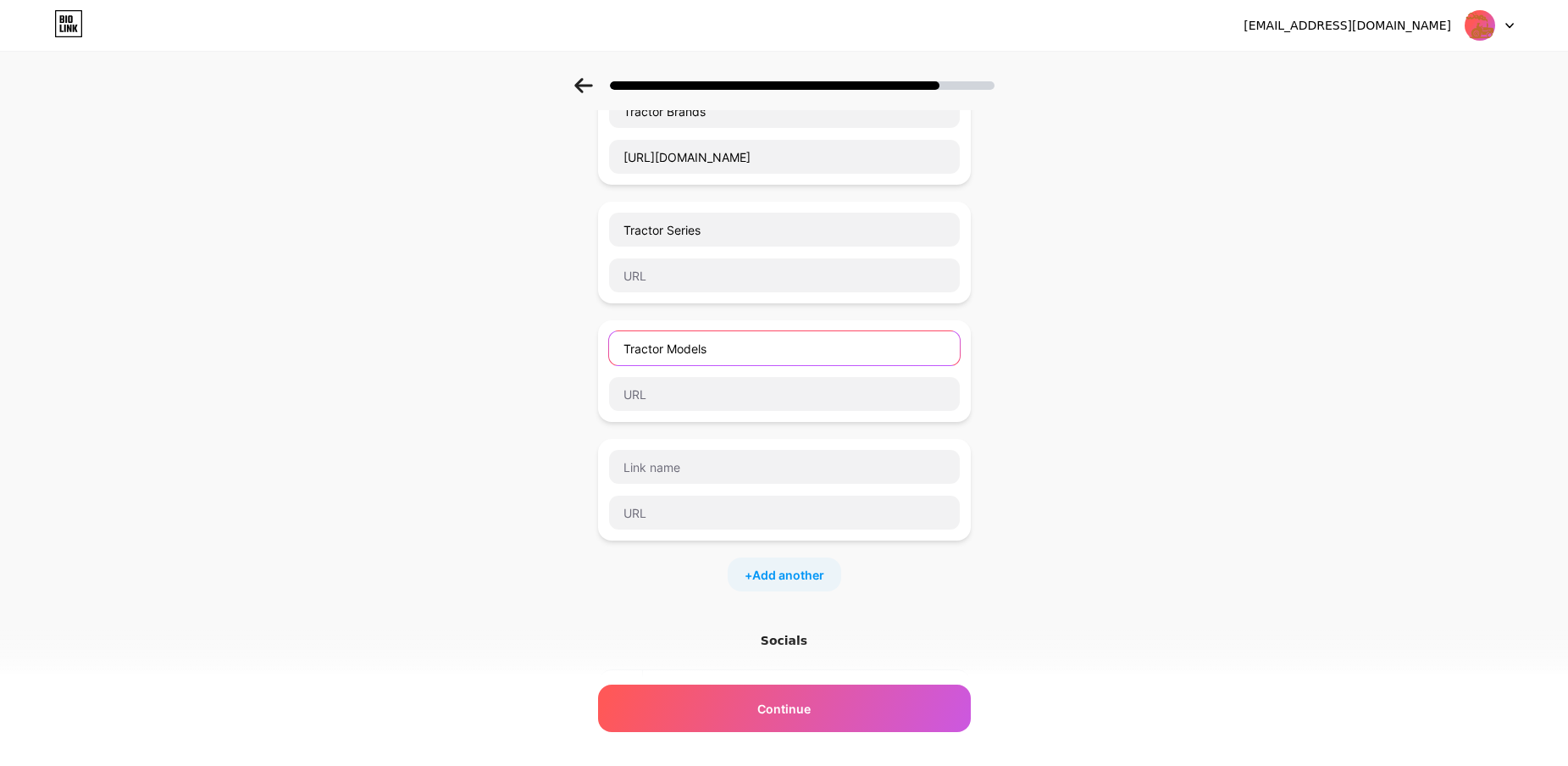
scroll to position [254, 0]
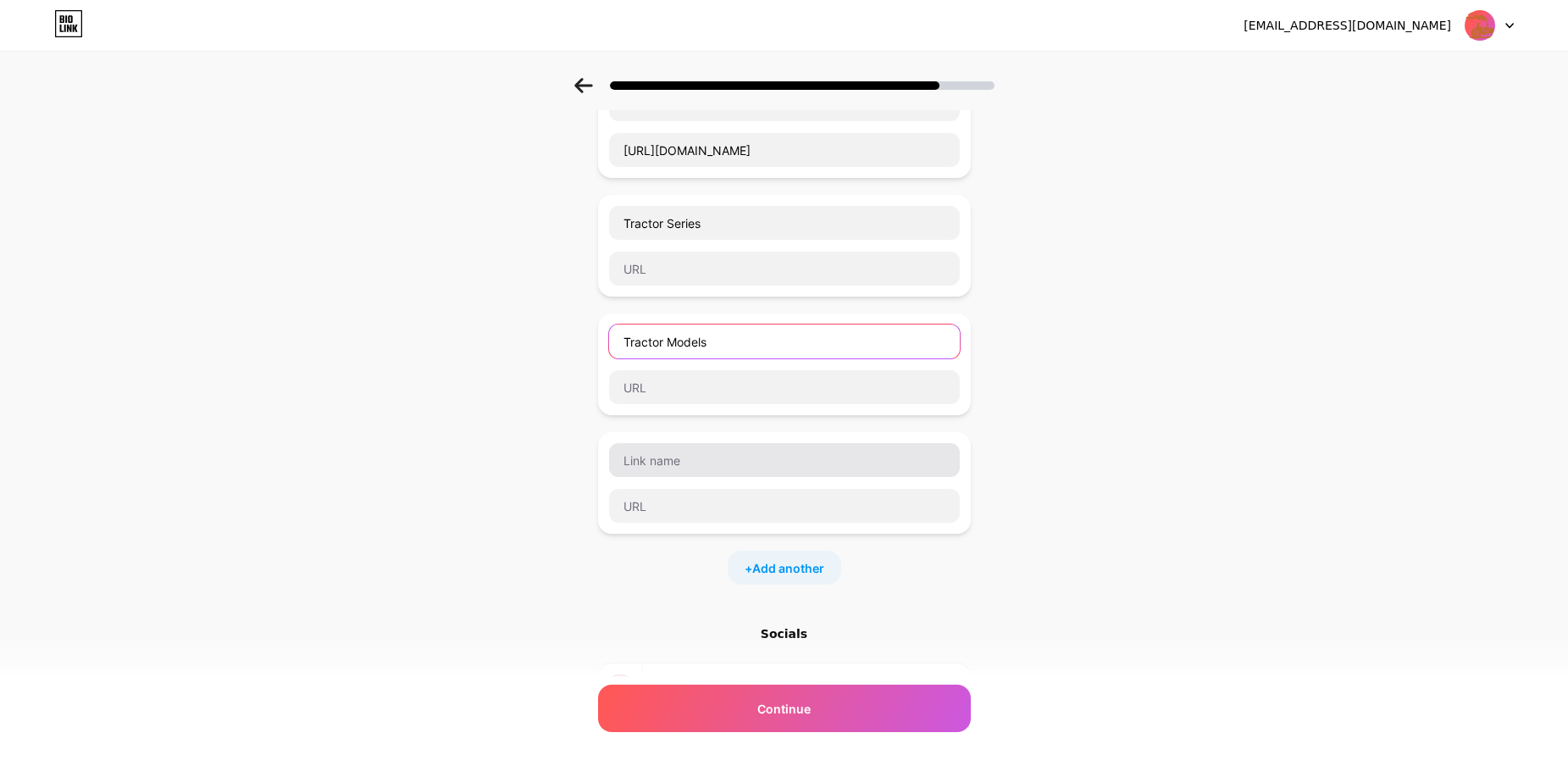
type input "Tractor Models"
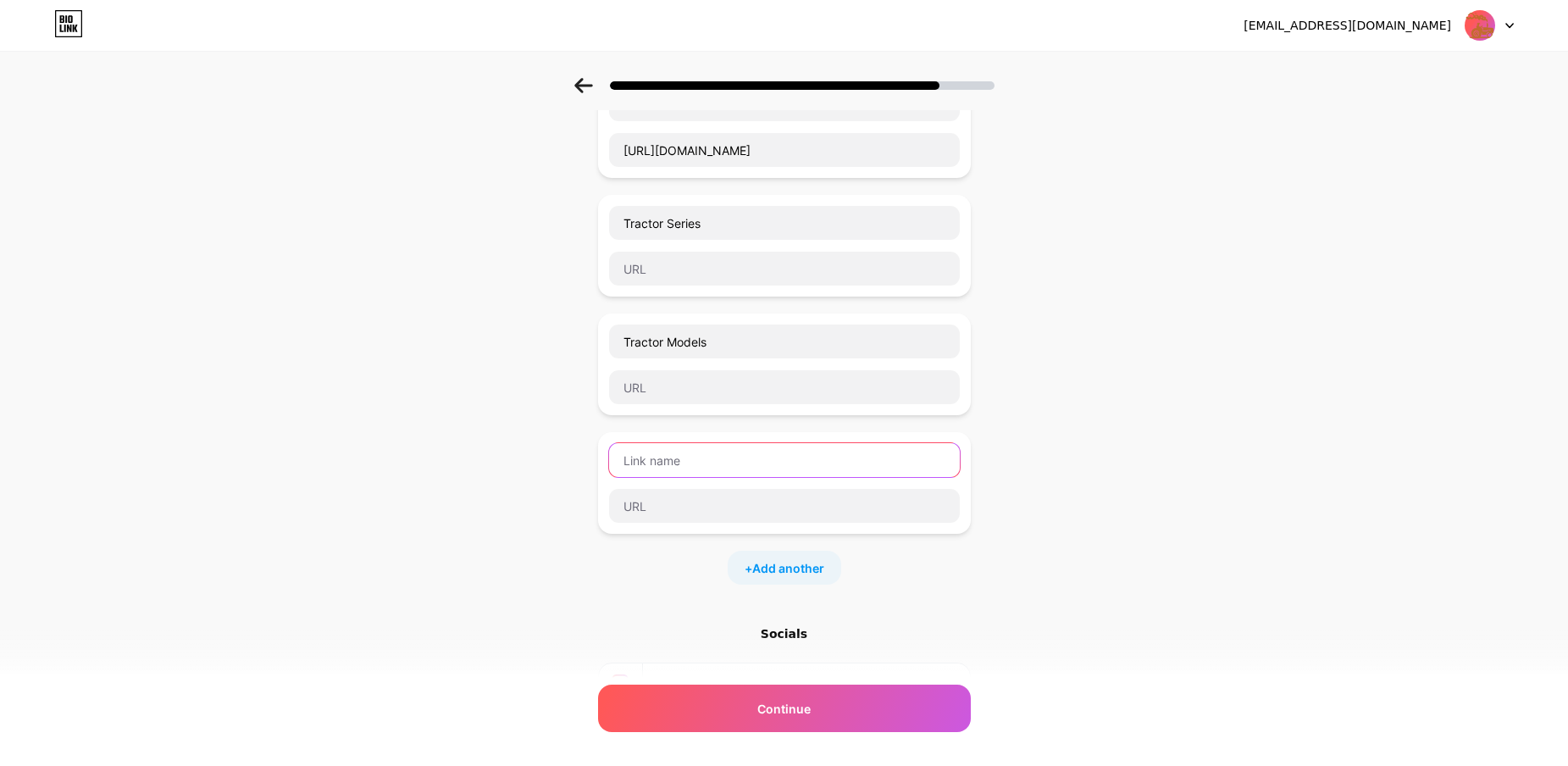
click at [751, 458] on input "text" at bounding box center [784, 460] width 351 height 34
type input "Tractor News"
click at [711, 267] on input "text" at bounding box center [784, 269] width 351 height 34
paste input "https://tractorevolution.com/series/"
type input "https://tractorevolution.com/series/"
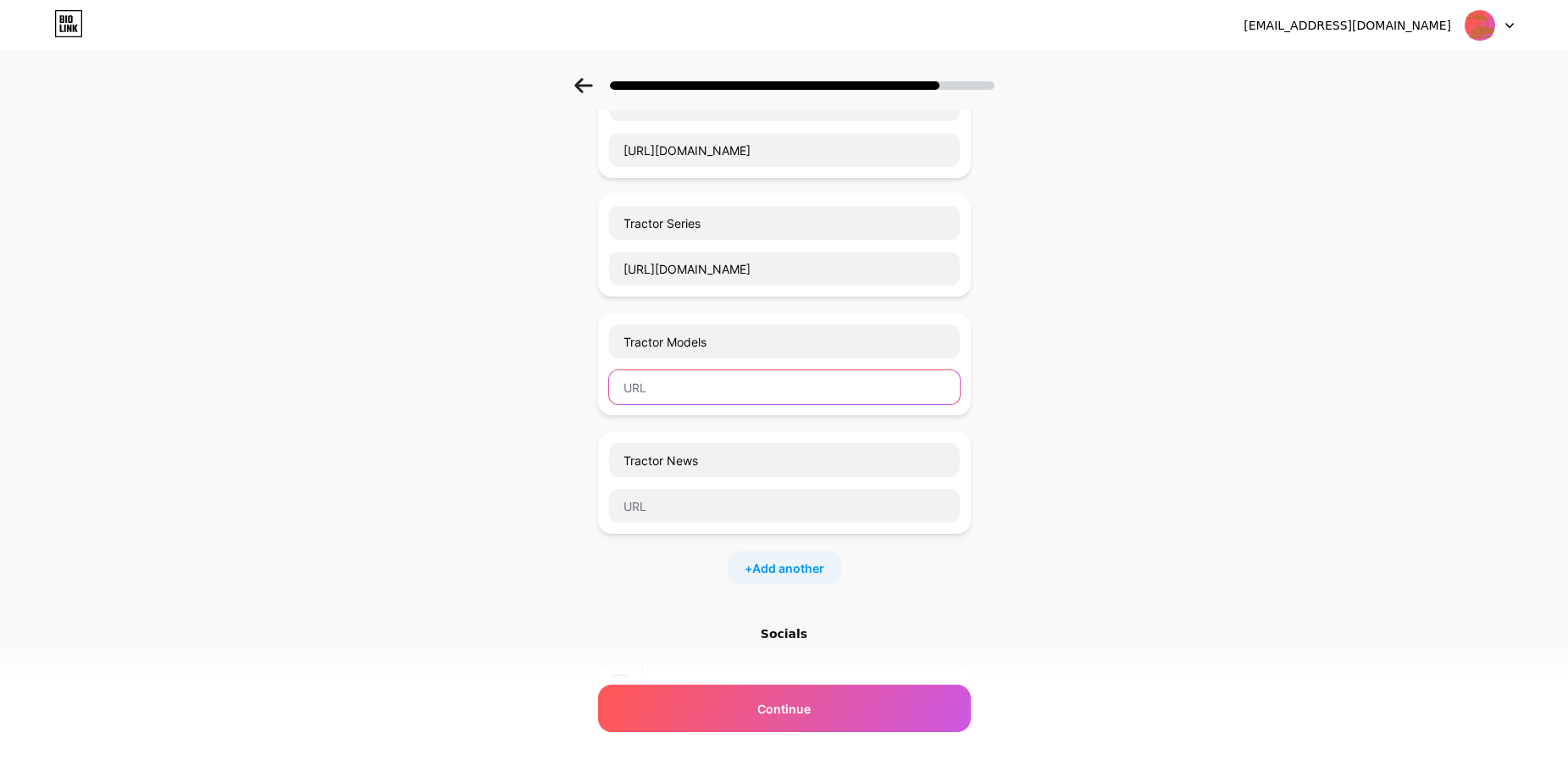
click at [657, 378] on input "text" at bounding box center [784, 388] width 351 height 34
paste input "https://tractorevolution.com/models/"
type input "https://tractorevolution.com/models/"
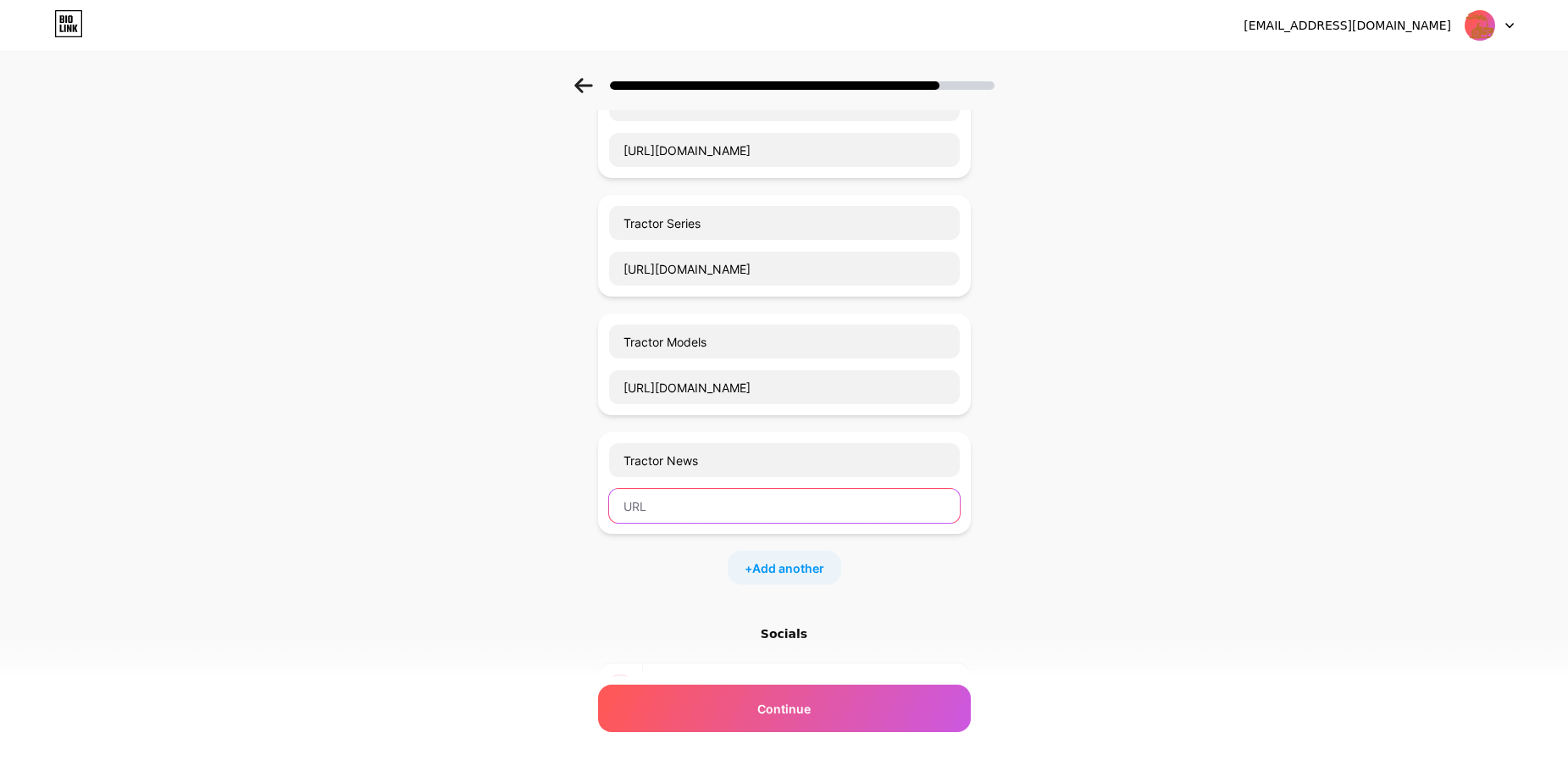
click at [687, 508] on input "text" at bounding box center [784, 506] width 351 height 34
paste input "https://tractorevolution.com/tractor-news/"
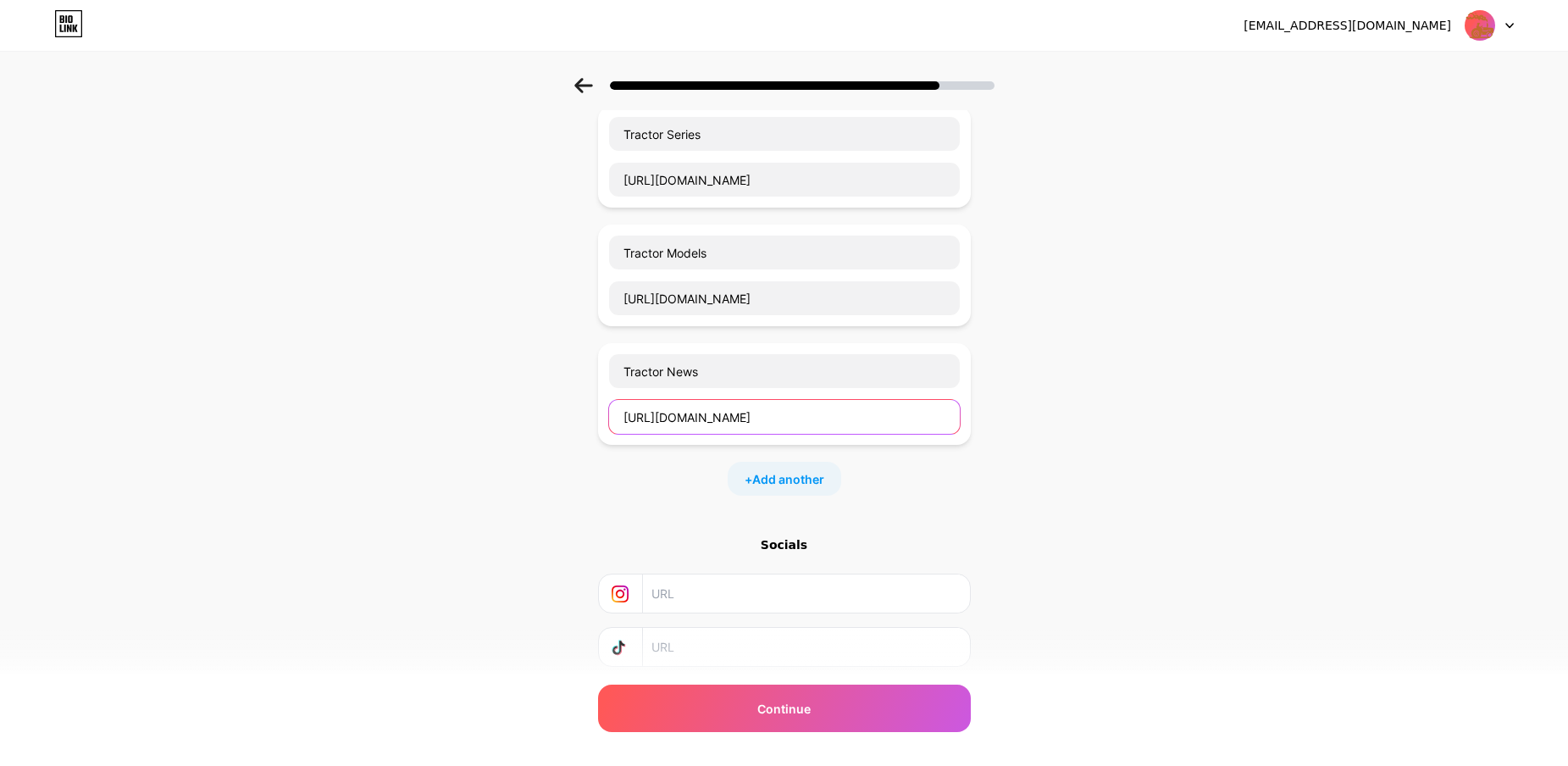
scroll to position [450, 0]
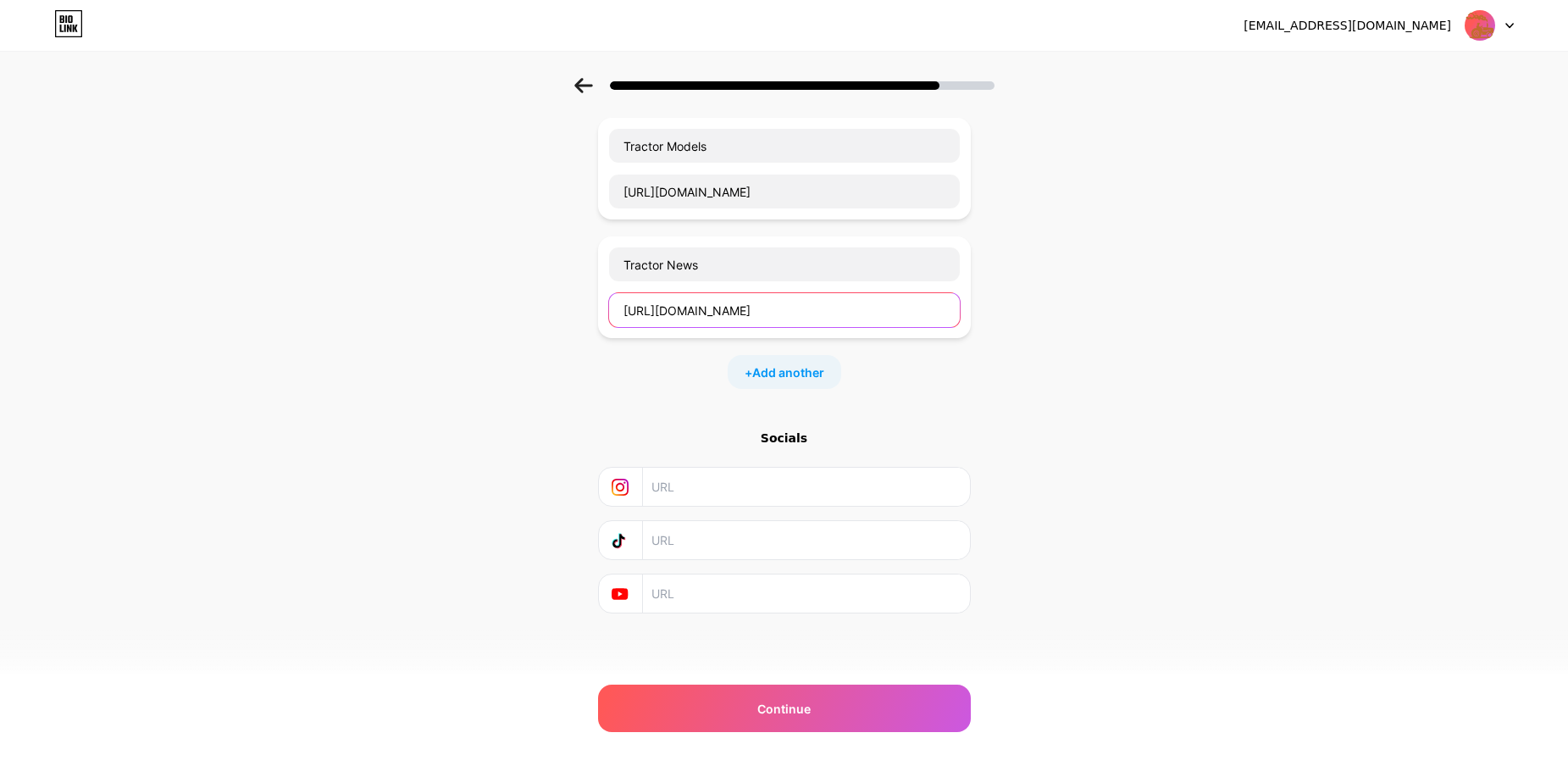
type input "https://tractorevolution.com/tractor-news/"
click at [712, 484] on input "text" at bounding box center [805, 487] width 308 height 39
paste input "https://www.instagram.com/tractorevolutioncom/"
type input "https://www.instagram.com/tractorevolutioncom/"
click at [719, 541] on input "text" at bounding box center [805, 540] width 308 height 39
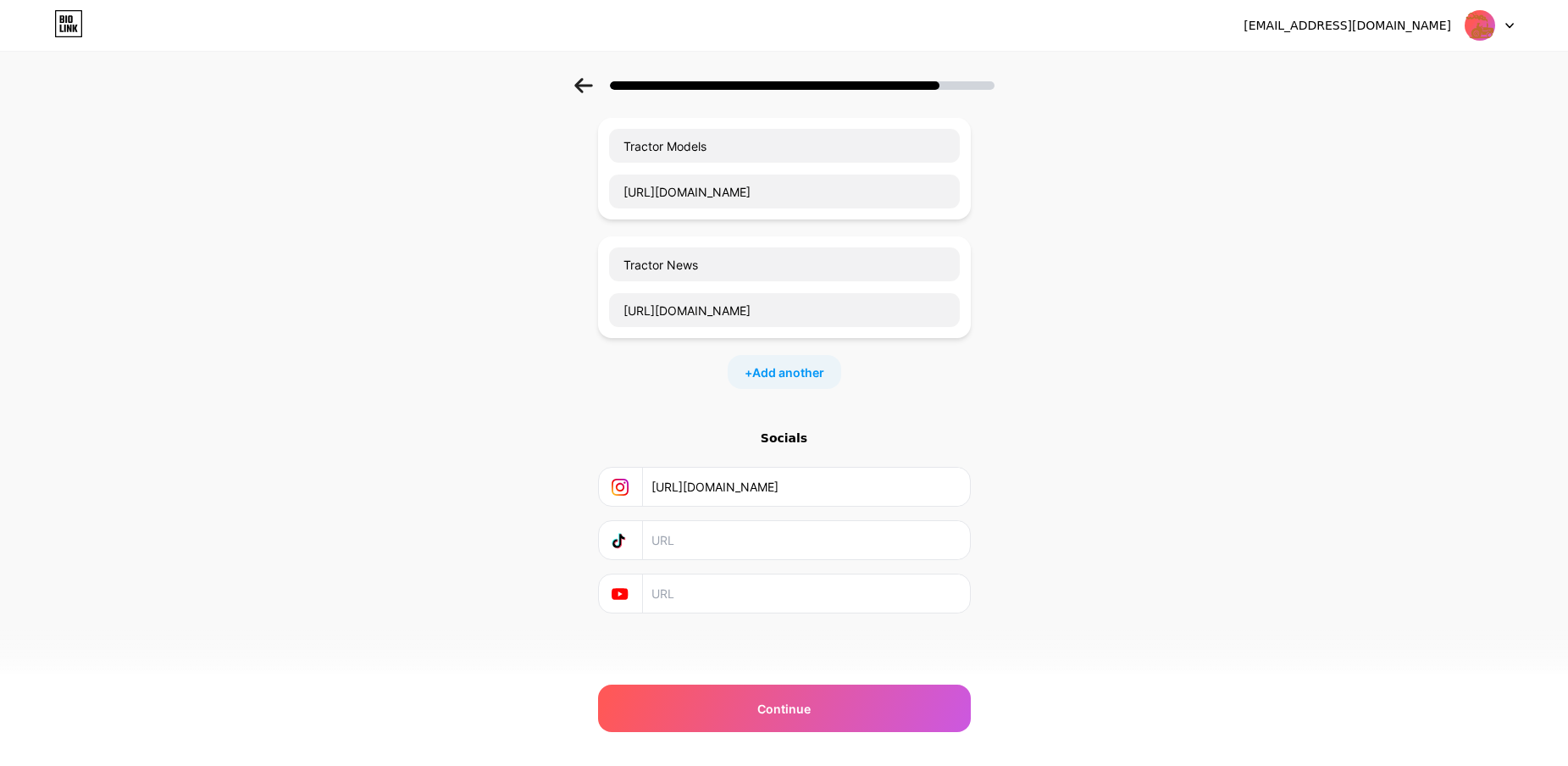
paste input "https://www.tiktok.com/@tractorevolutionc"
type input "https://www.tiktok.com/@tractorevolutionc"
click at [724, 583] on input "text" at bounding box center [805, 594] width 308 height 39
paste input "https://www.youtube.com/channel/UCSqeZPEnF3HZgjLme3hZ69w"
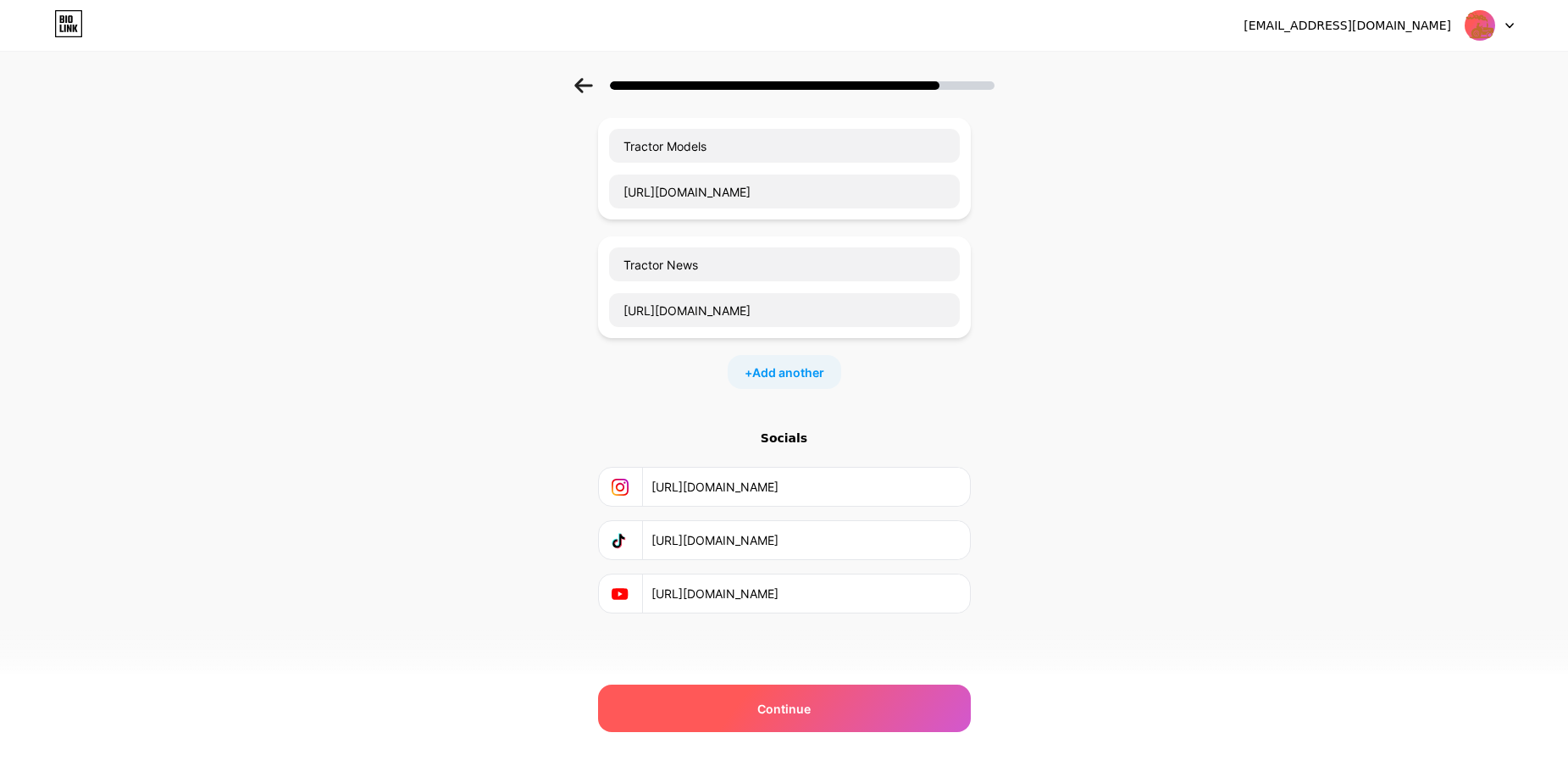
type input "https://www.youtube.com/channel/UCSqeZPEnF3HZgjLme3hZ69w"
click at [743, 705] on div "Continue" at bounding box center [784, 709] width 372 height 47
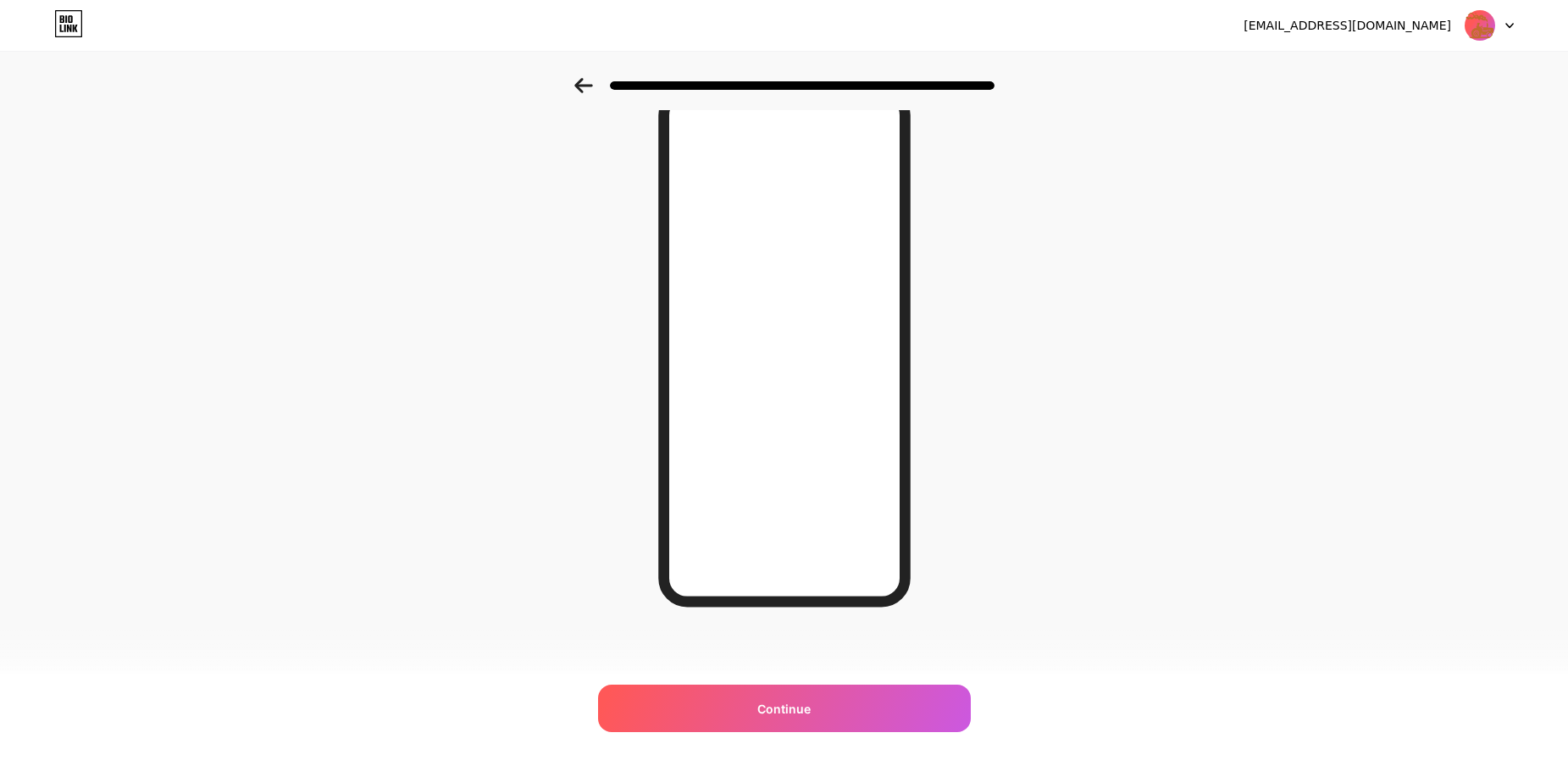
scroll to position [86, 0]
click at [795, 712] on span "Continue" at bounding box center [784, 709] width 54 height 18
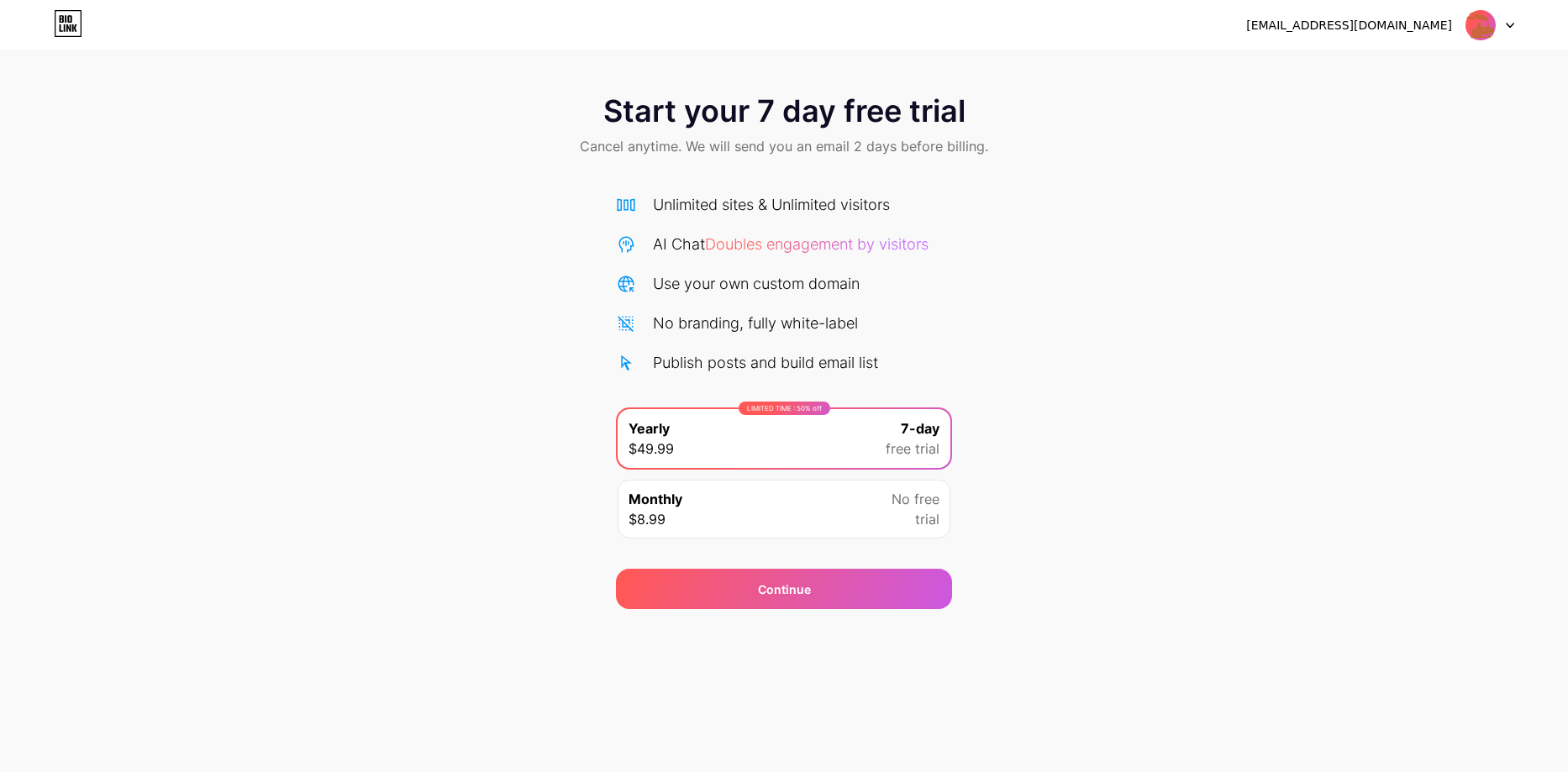
drag, startPoint x: 410, startPoint y: 484, endPoint x: 461, endPoint y: 470, distance: 52.9
click at [412, 484] on div "Start your 7 day free trial Cancel anytime. We will send you an email 2 days be…" at bounding box center [784, 343] width 1568 height 531
click at [67, 15] on icon at bounding box center [68, 23] width 29 height 27
click at [1509, 22] on icon at bounding box center [1509, 25] width 8 height 6
click at [1324, 23] on div "[EMAIL_ADDRESS][DOMAIN_NAME]" at bounding box center [1349, 25] width 206 height 18
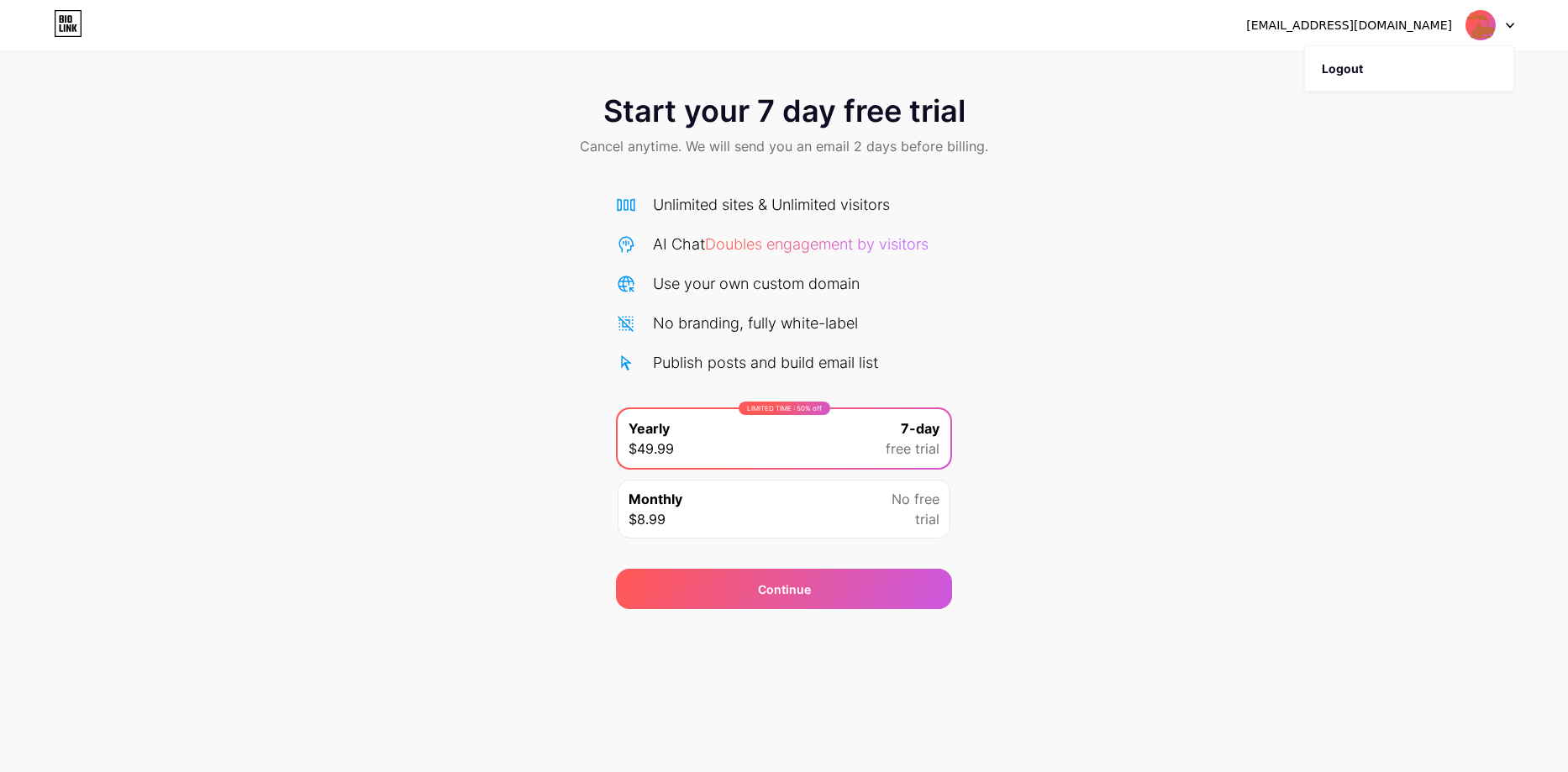
click at [1488, 18] on img at bounding box center [1480, 25] width 32 height 32
click at [1484, 20] on img at bounding box center [1480, 25] width 32 height 32
drag, startPoint x: 386, startPoint y: 399, endPoint x: 409, endPoint y: 396, distance: 23.2
click at [386, 400] on div "Start your 7 day free trial Cancel anytime. We will send you an email 2 days be…" at bounding box center [784, 343] width 1568 height 531
click at [728, 584] on div "Continue" at bounding box center [784, 588] width 336 height 40
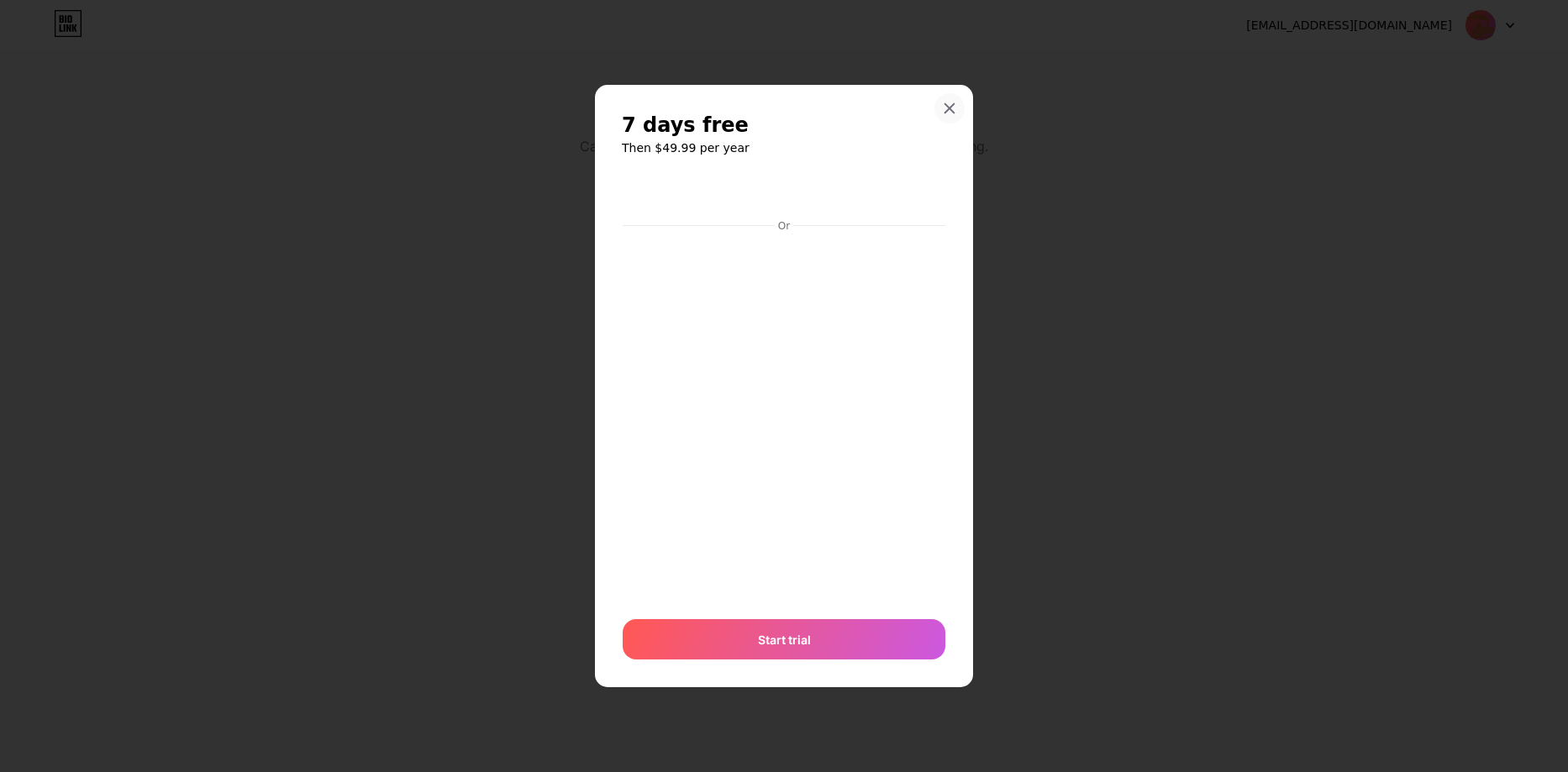
click at [952, 105] on icon at bounding box center [950, 108] width 9 height 9
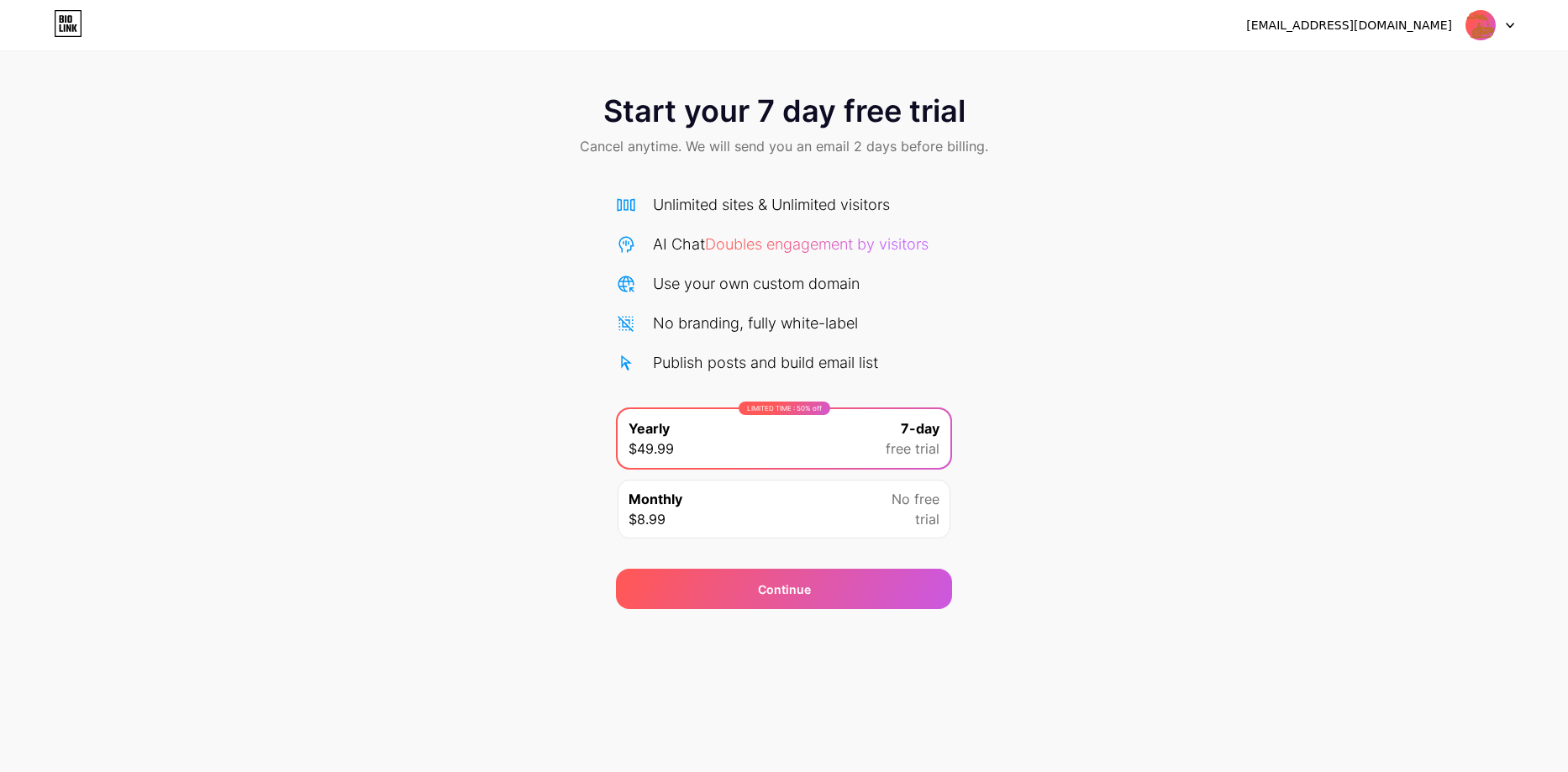
click at [1513, 26] on icon at bounding box center [1509, 25] width 8 height 6
click at [1349, 30] on div "[EMAIL_ADDRESS][DOMAIN_NAME]" at bounding box center [1349, 25] width 206 height 18
click at [1472, 21] on img at bounding box center [1480, 25] width 32 height 32
click at [1035, 644] on div "tractorevolutioncom@gmail.com Logout Link Copied Start your 7 day free trial Ca…" at bounding box center [784, 386] width 1568 height 772
drag, startPoint x: 773, startPoint y: 113, endPoint x: 790, endPoint y: 131, distance: 24.8
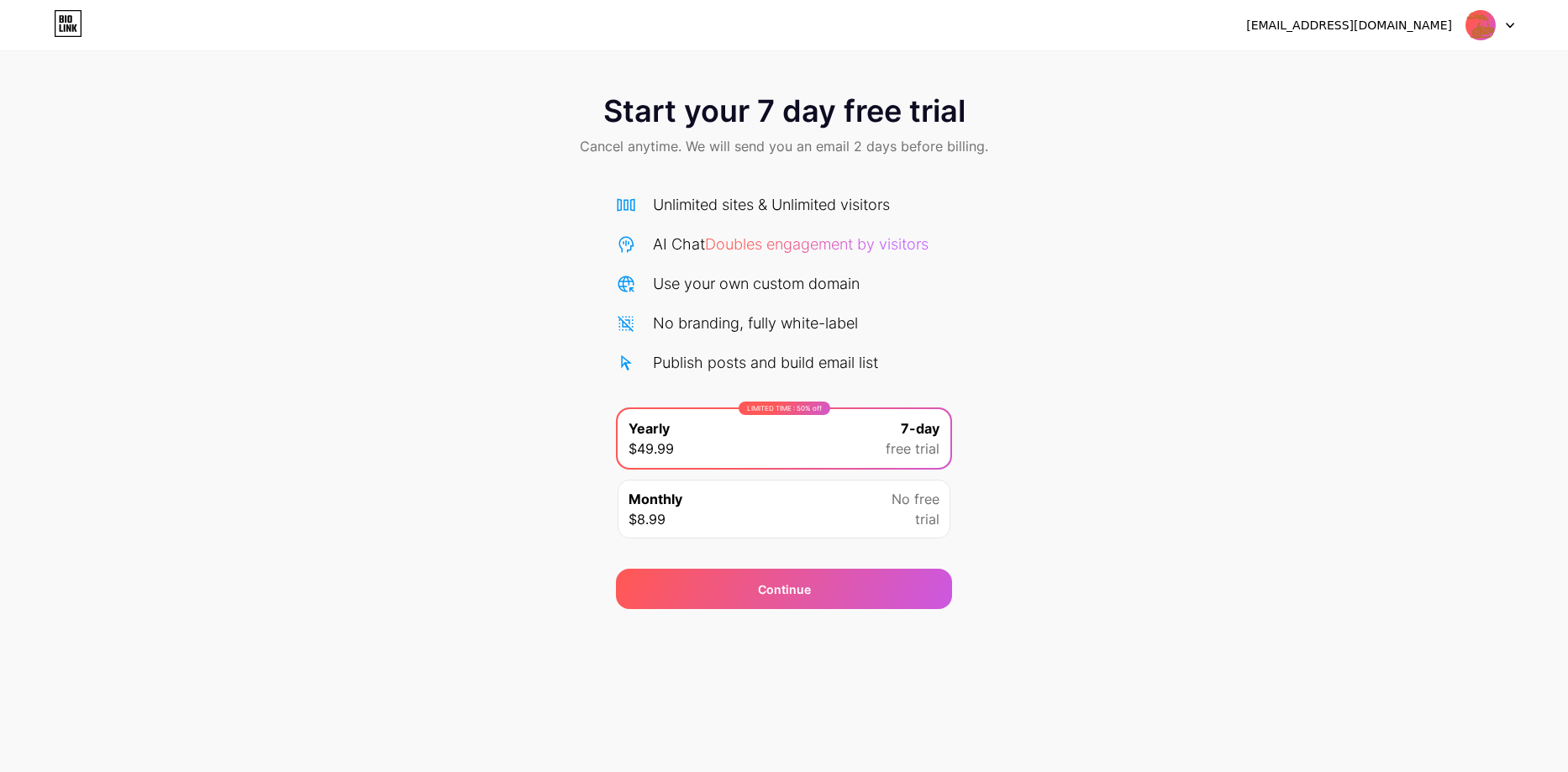
click at [774, 114] on span "Start your 7 day free trial" at bounding box center [784, 111] width 362 height 34
click at [568, 192] on div "Start your 7 day free trial Cancel anytime. We will send you an email 2 days be…" at bounding box center [784, 343] width 1568 height 531
click at [687, 377] on div "Unlimited sites & Unlimited visitors AI Chat Doubles engagement by visitors Use…" at bounding box center [784, 370] width 336 height 355
click at [755, 501] on div "Monthly $8.99 No free trial" at bounding box center [784, 508] width 333 height 59
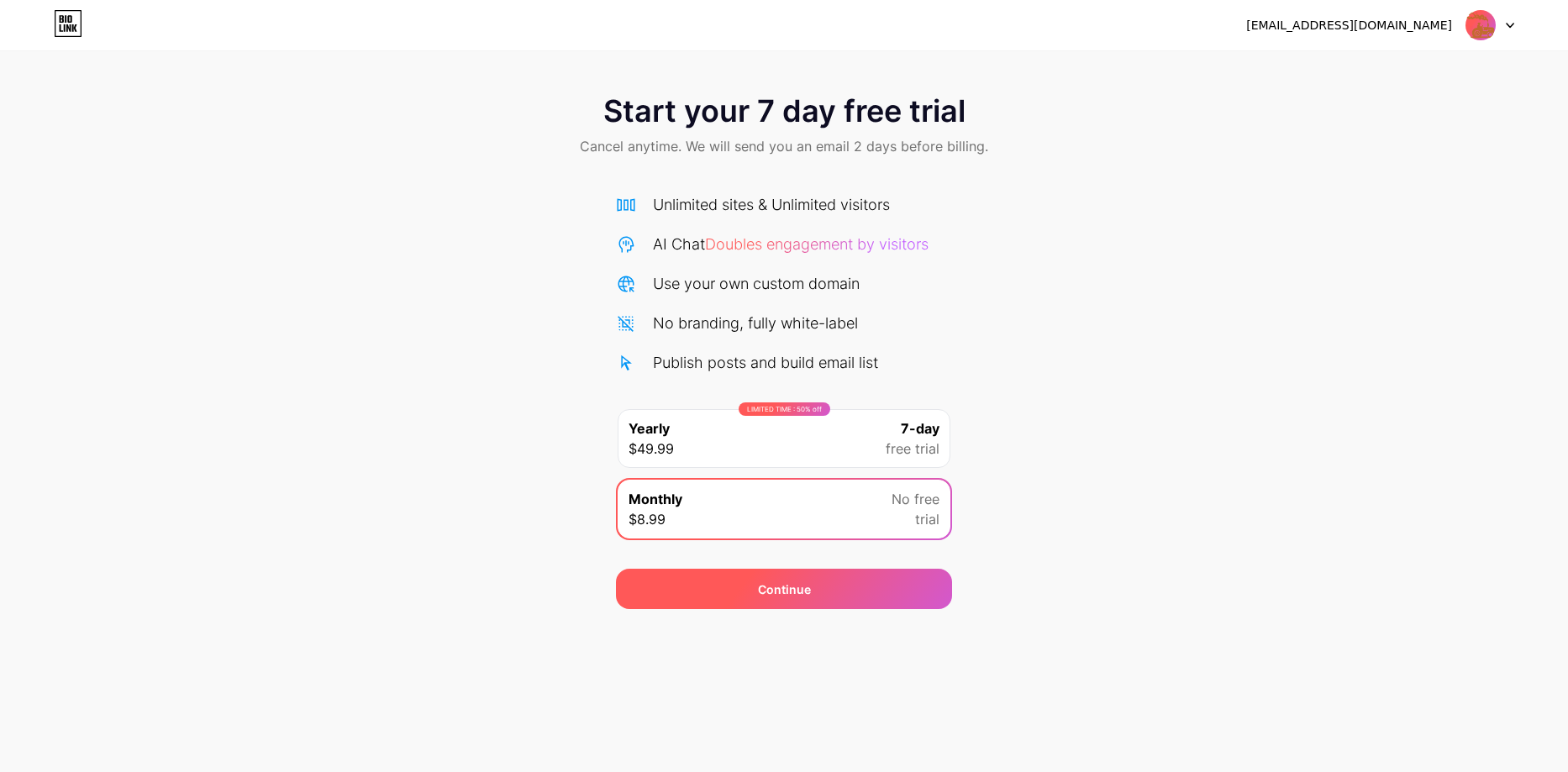
click at [775, 572] on div "Continue" at bounding box center [784, 588] width 336 height 40
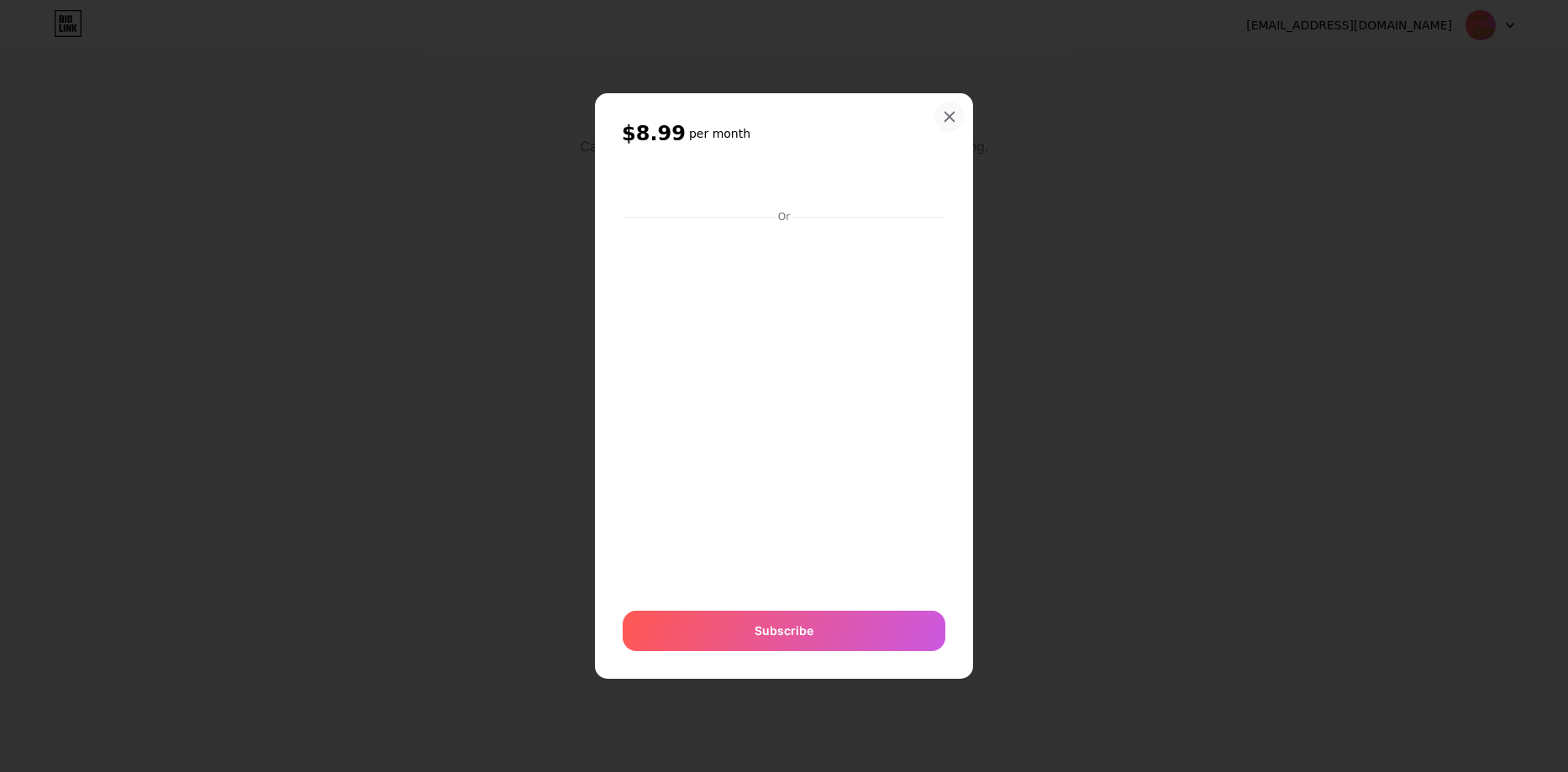
click at [945, 107] on div at bounding box center [950, 117] width 30 height 30
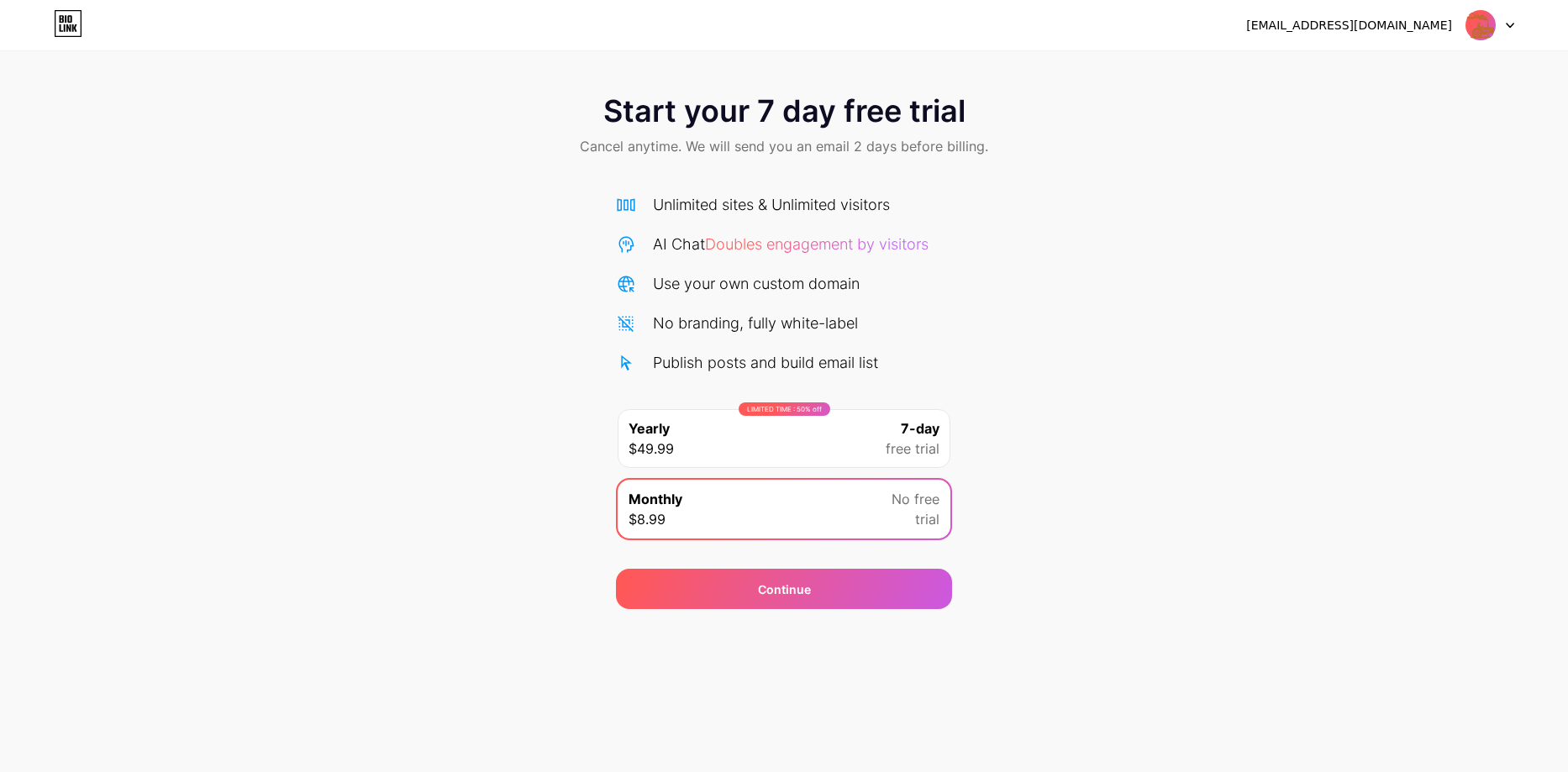
click at [746, 434] on div "LIMITED TIME : 50% off Yearly $49.99 7-day free trial" at bounding box center [784, 438] width 333 height 59
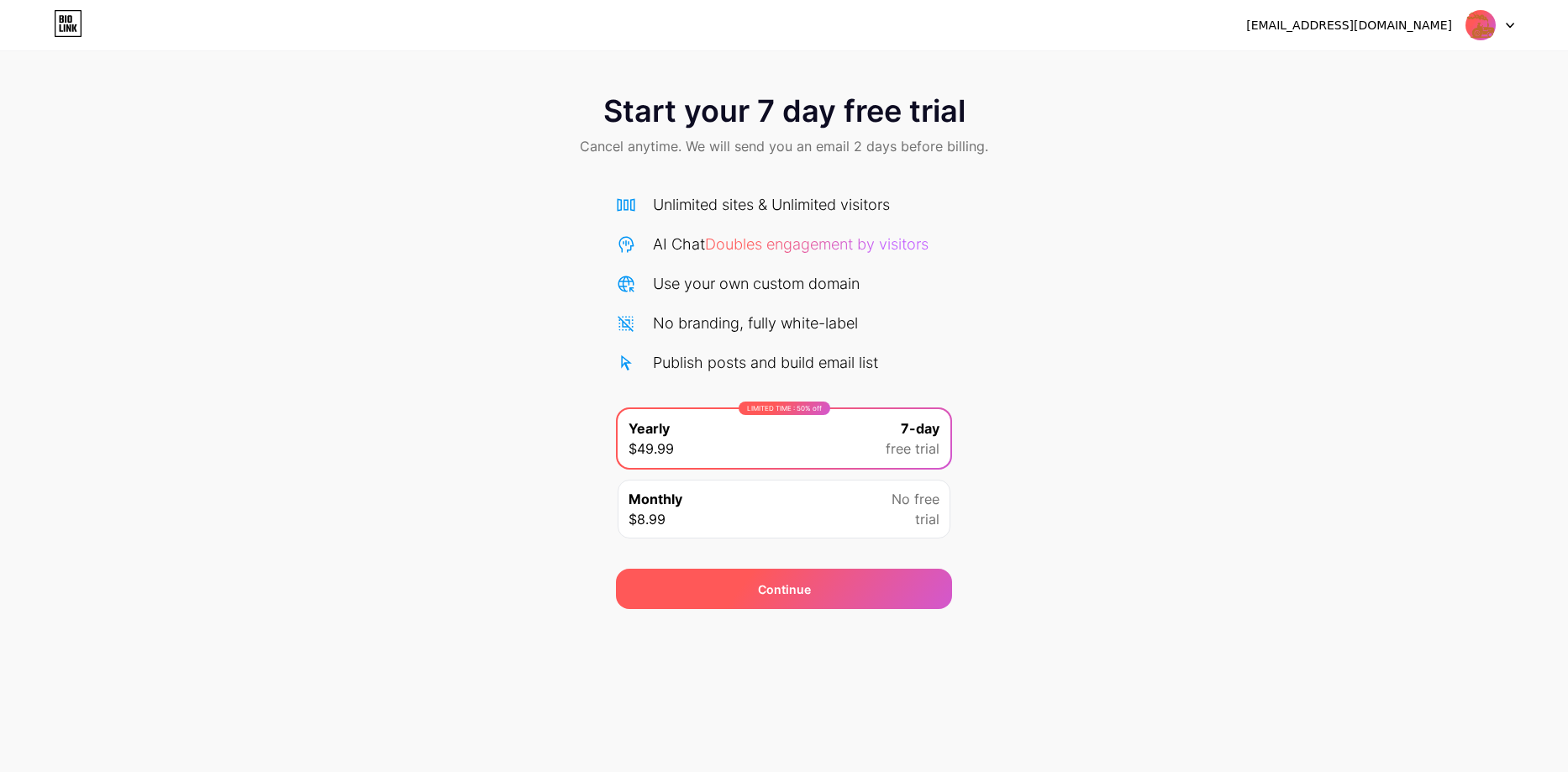
click at [756, 588] on div "Continue" at bounding box center [784, 588] width 336 height 40
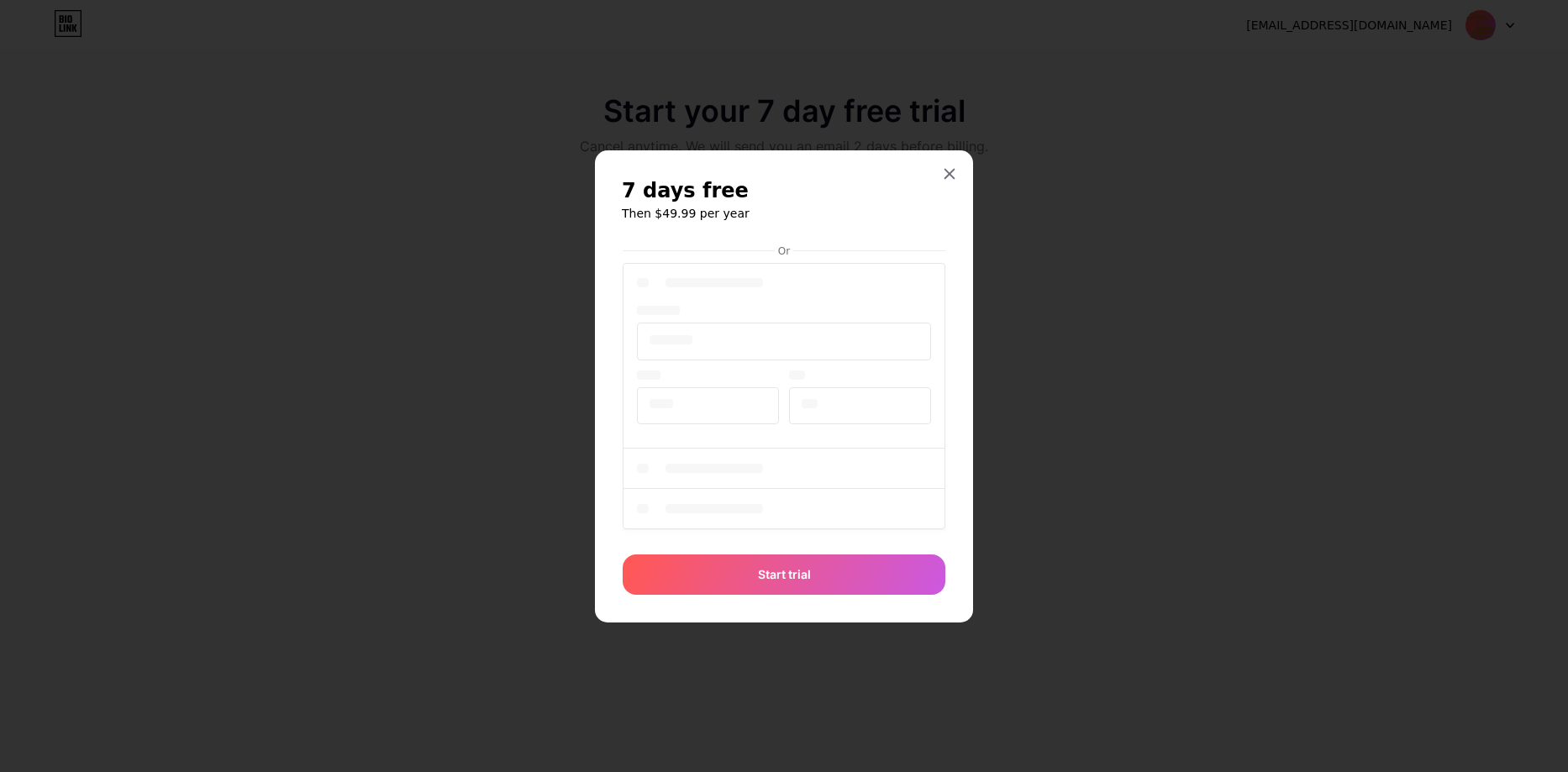
click at [67, 21] on div at bounding box center [784, 386] width 1568 height 772
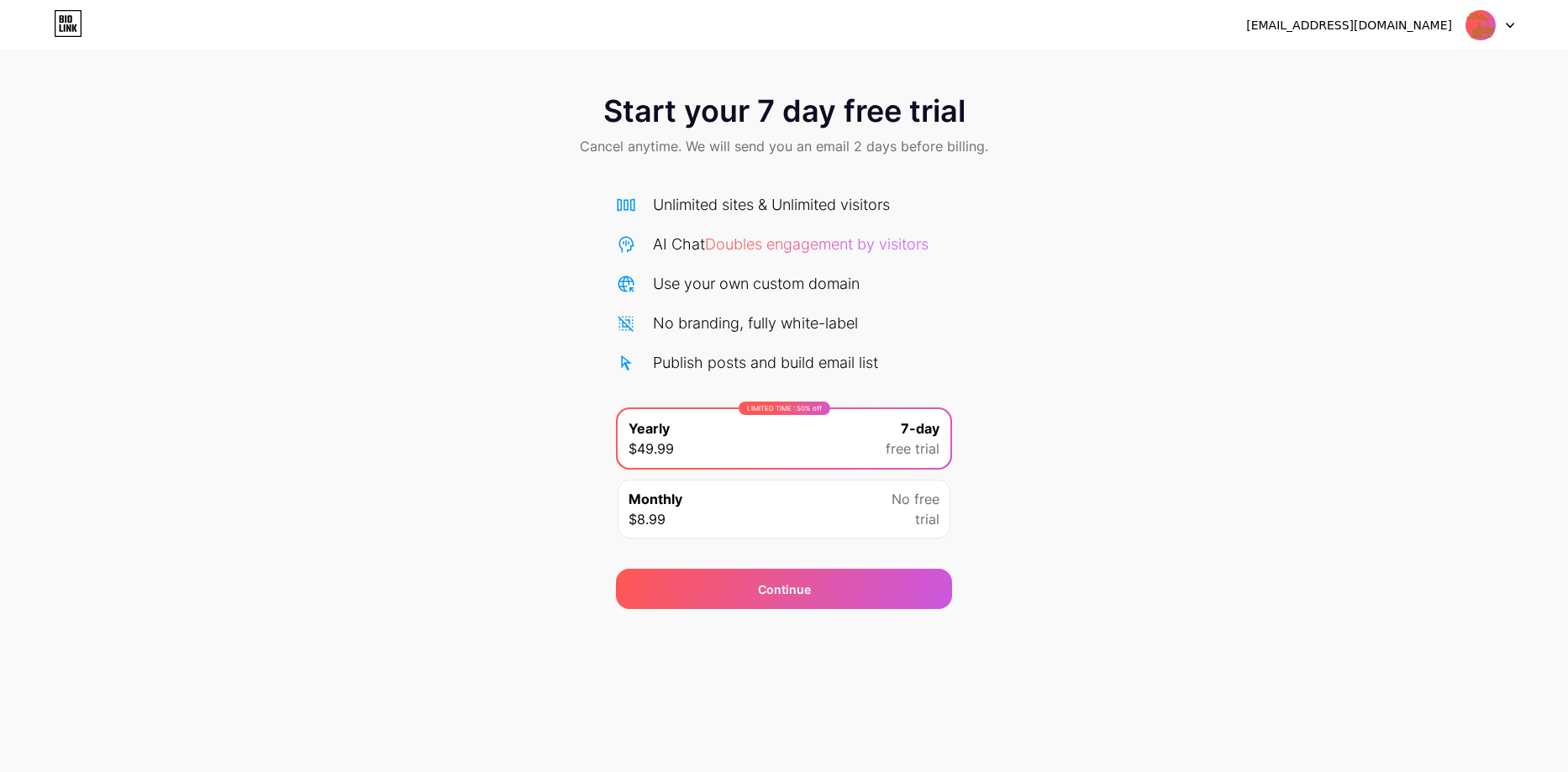
click at [1513, 23] on icon at bounding box center [1509, 25] width 7 height 5
click at [1479, 26] on img at bounding box center [1480, 25] width 32 height 32
click at [445, 474] on div "Start your 7 day free trial Cancel anytime. We will send you an email 2 days be…" at bounding box center [784, 343] width 1568 height 531
click at [65, 21] on icon at bounding box center [65, 19] width 2 height 7
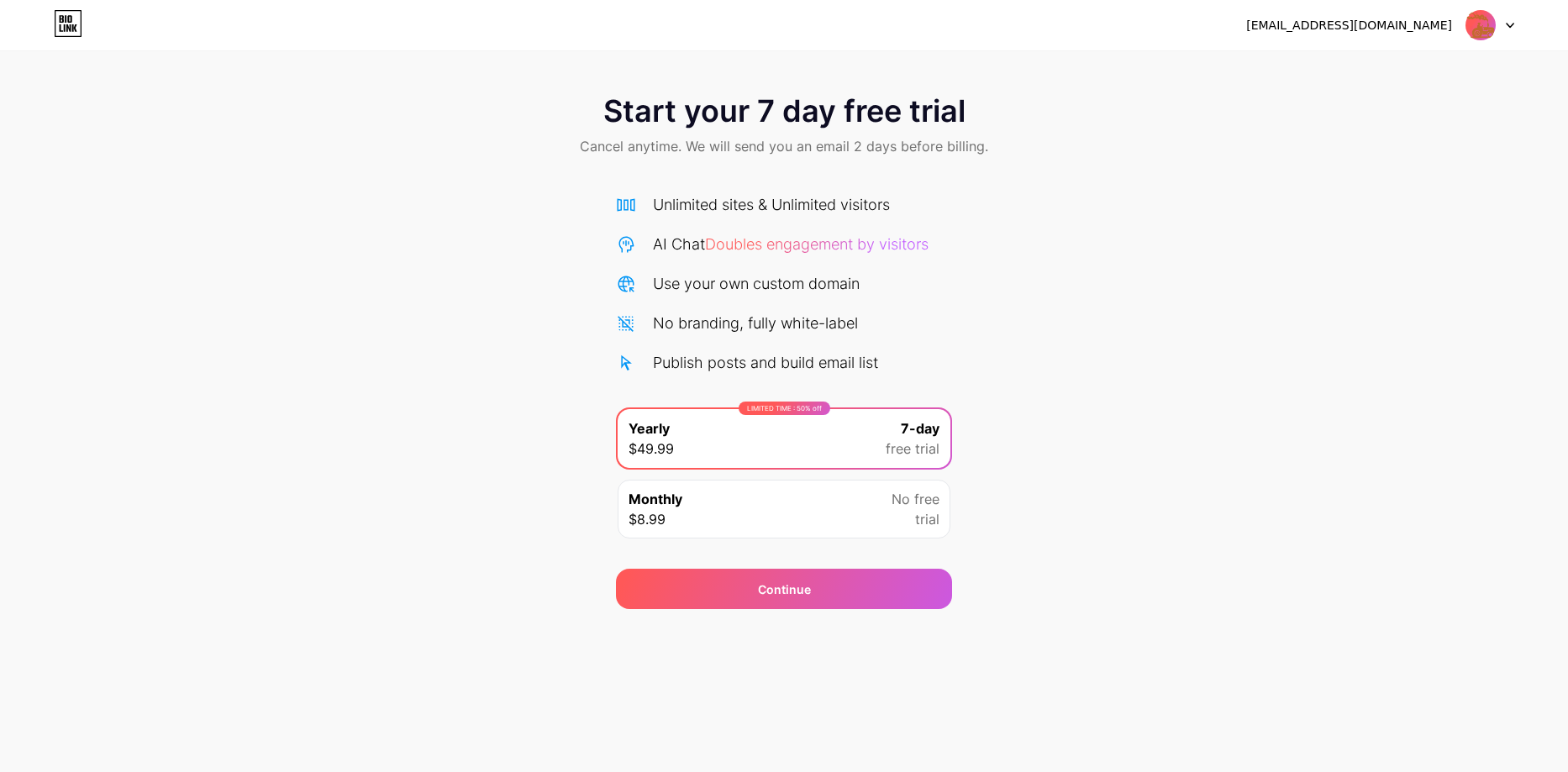
click at [65, 21] on icon at bounding box center [65, 19] width 2 height 7
drag, startPoint x: 336, startPoint y: 563, endPoint x: 311, endPoint y: 531, distance: 40.6
click at [311, 531] on div "Start your 7 day free trial Cancel anytime. We will send you an email 2 days be…" at bounding box center [784, 343] width 1568 height 531
click at [156, 29] on div "[EMAIL_ADDRESS][DOMAIN_NAME] Logout" at bounding box center [784, 25] width 1568 height 30
click at [71, 27] on icon at bounding box center [68, 28] width 5 height 7
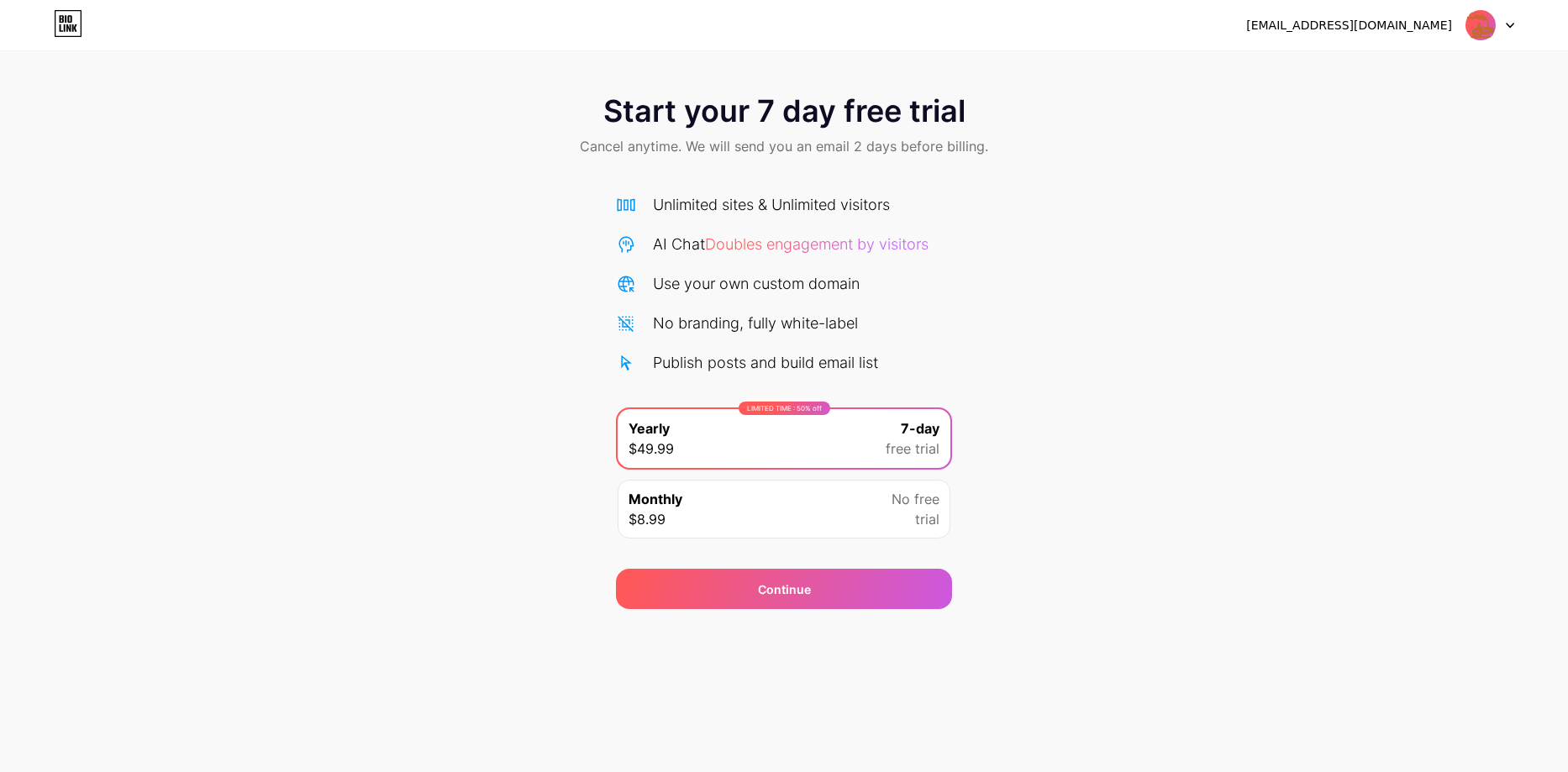
click at [1503, 24] on div at bounding box center [1490, 25] width 49 height 30
click at [1369, 65] on li "Logout" at bounding box center [1408, 69] width 208 height 46
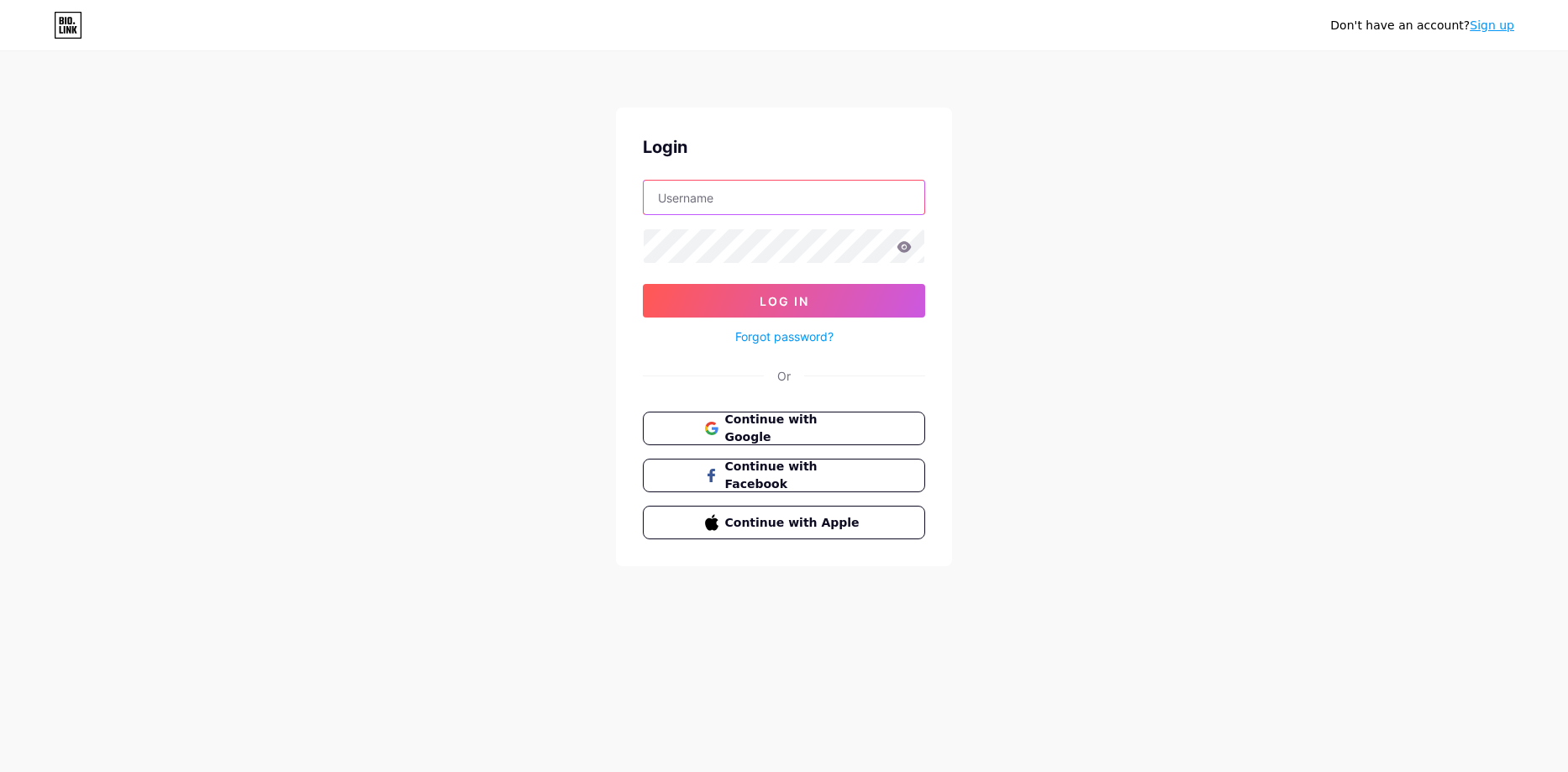
type input "tractorevolution"
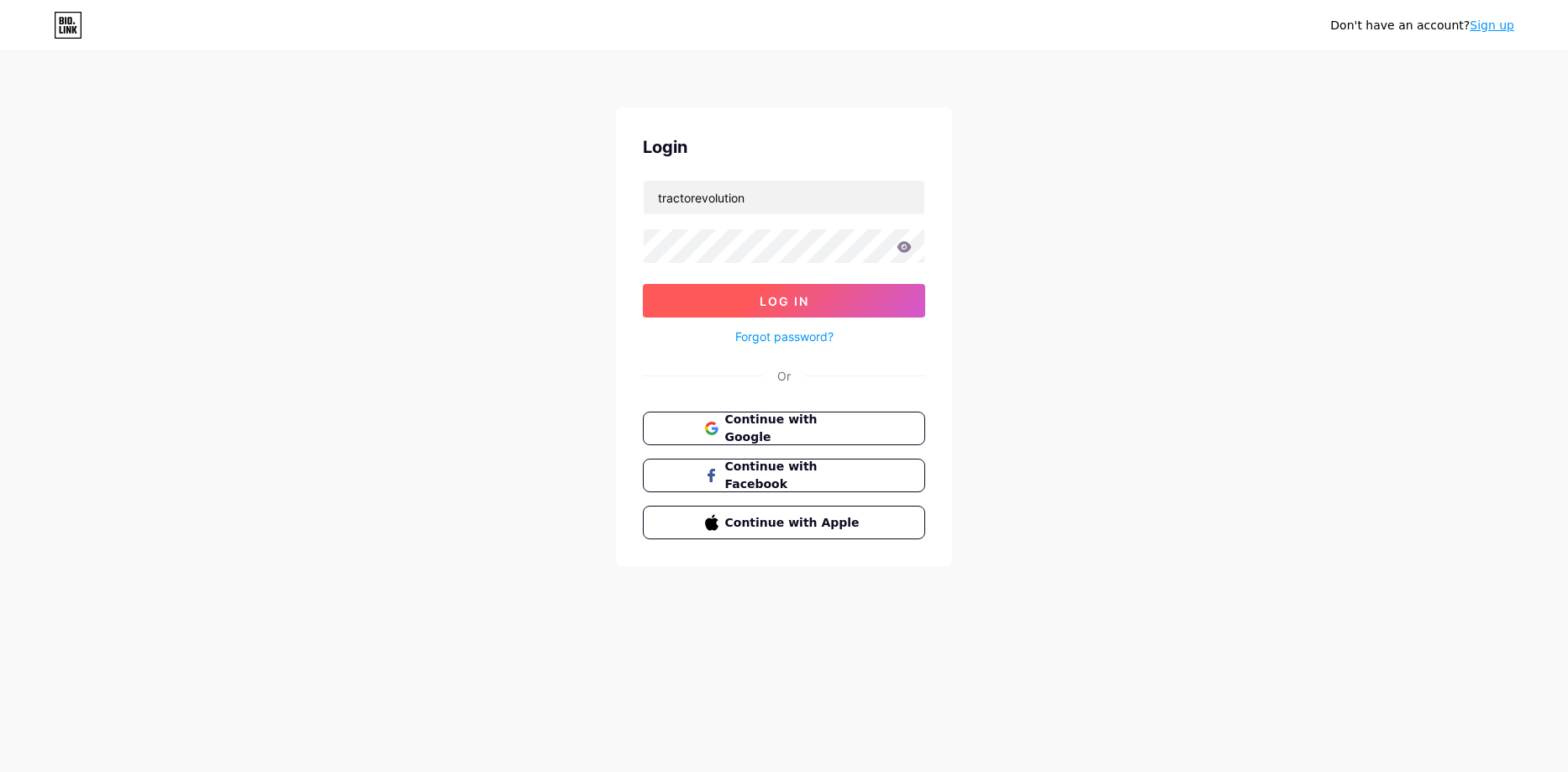
click at [756, 298] on button "Log In" at bounding box center [784, 300] width 283 height 34
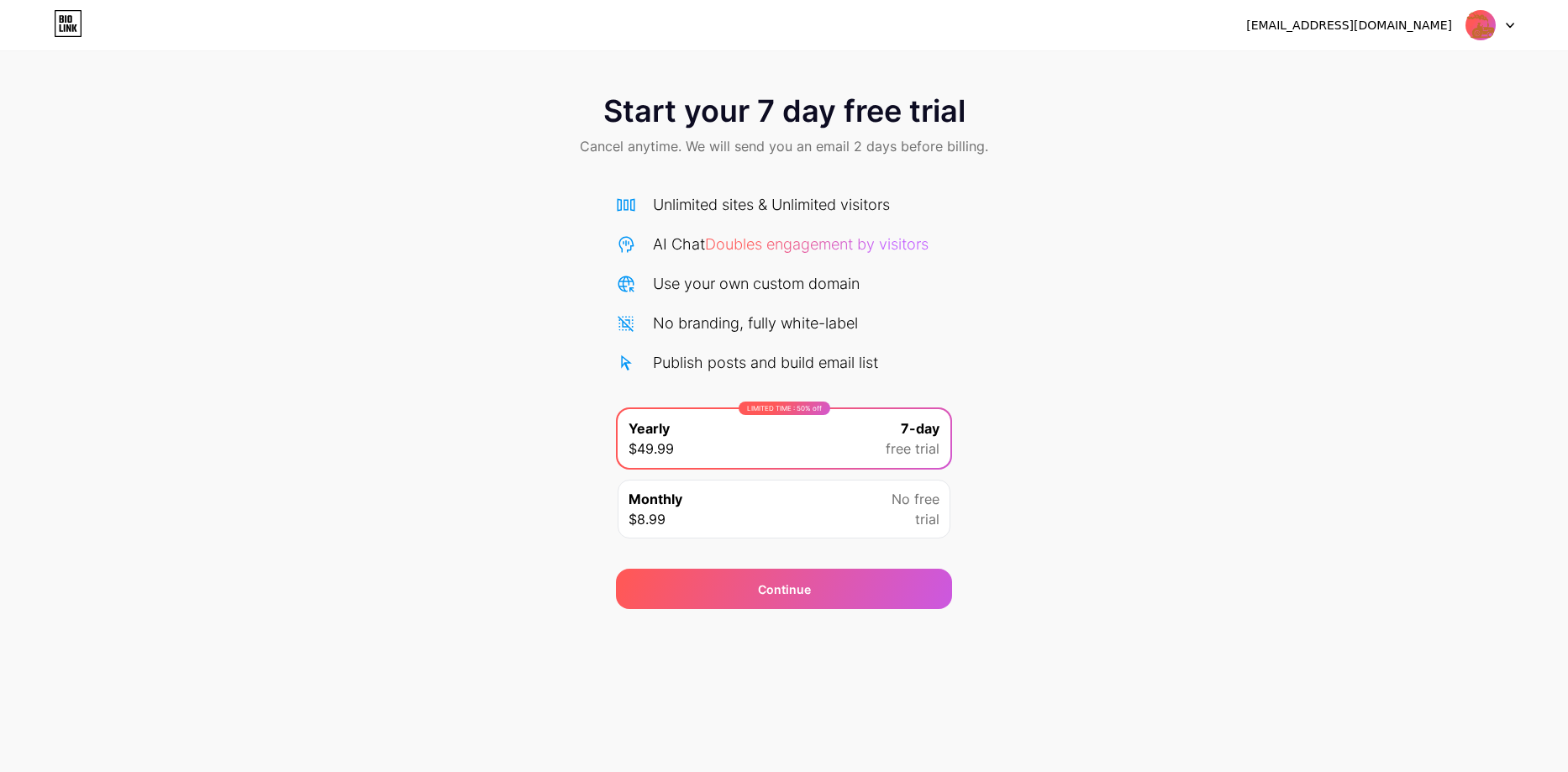
click at [1353, 34] on div "[EMAIL_ADDRESS][DOMAIN_NAME]" at bounding box center [1349, 25] width 206 height 18
click at [1477, 25] on img at bounding box center [1480, 25] width 32 height 32
click at [1510, 26] on icon at bounding box center [1509, 25] width 7 height 5
click at [1515, 20] on div "[EMAIL_ADDRESS][DOMAIN_NAME] Logout" at bounding box center [784, 25] width 1568 height 30
click at [1510, 22] on icon at bounding box center [1509, 25] width 8 height 6
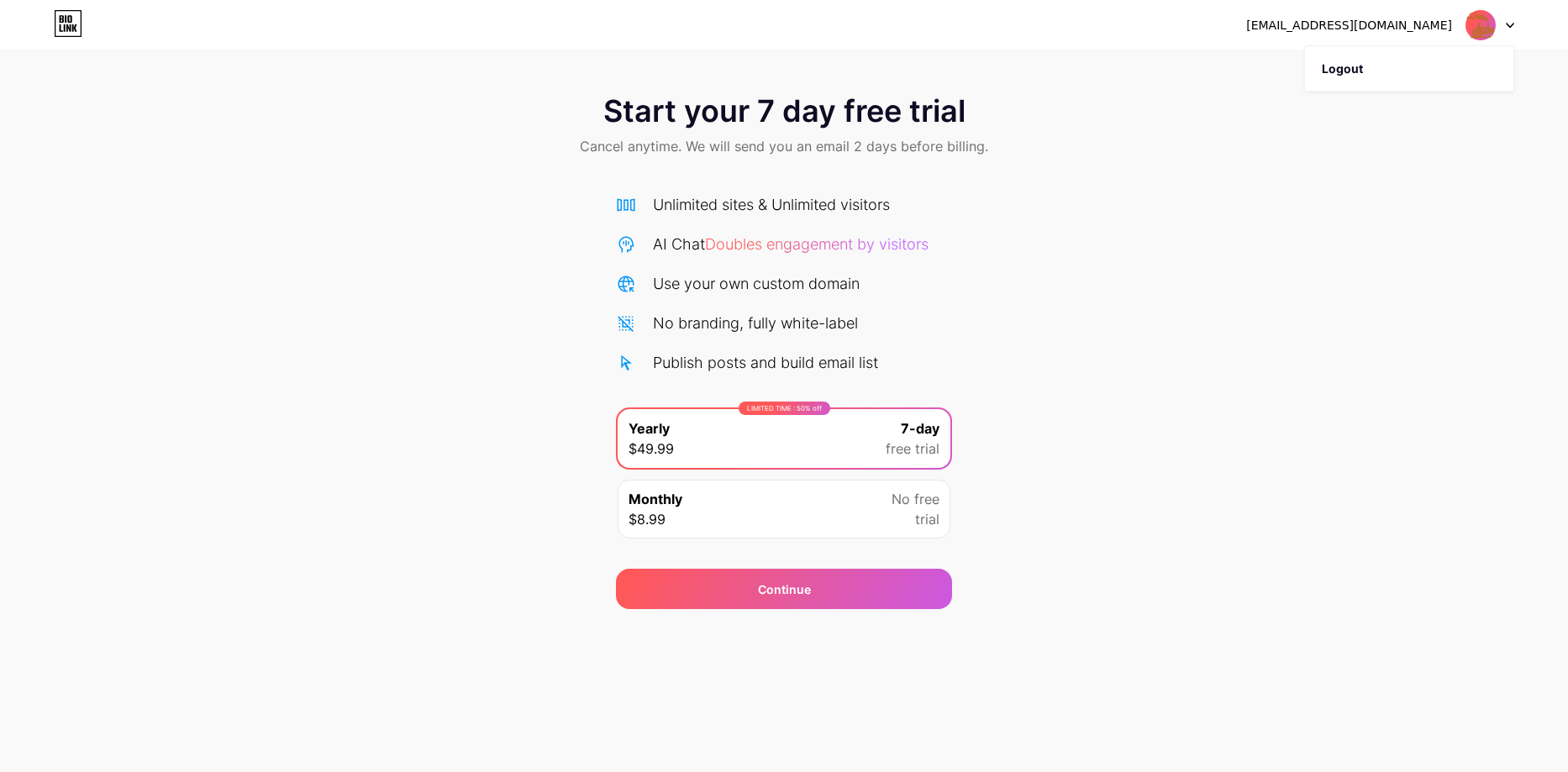
click at [1510, 22] on icon at bounding box center [1509, 25] width 8 height 6
click at [765, 513] on div "Monthly $8.99 No free trial" at bounding box center [784, 508] width 333 height 59
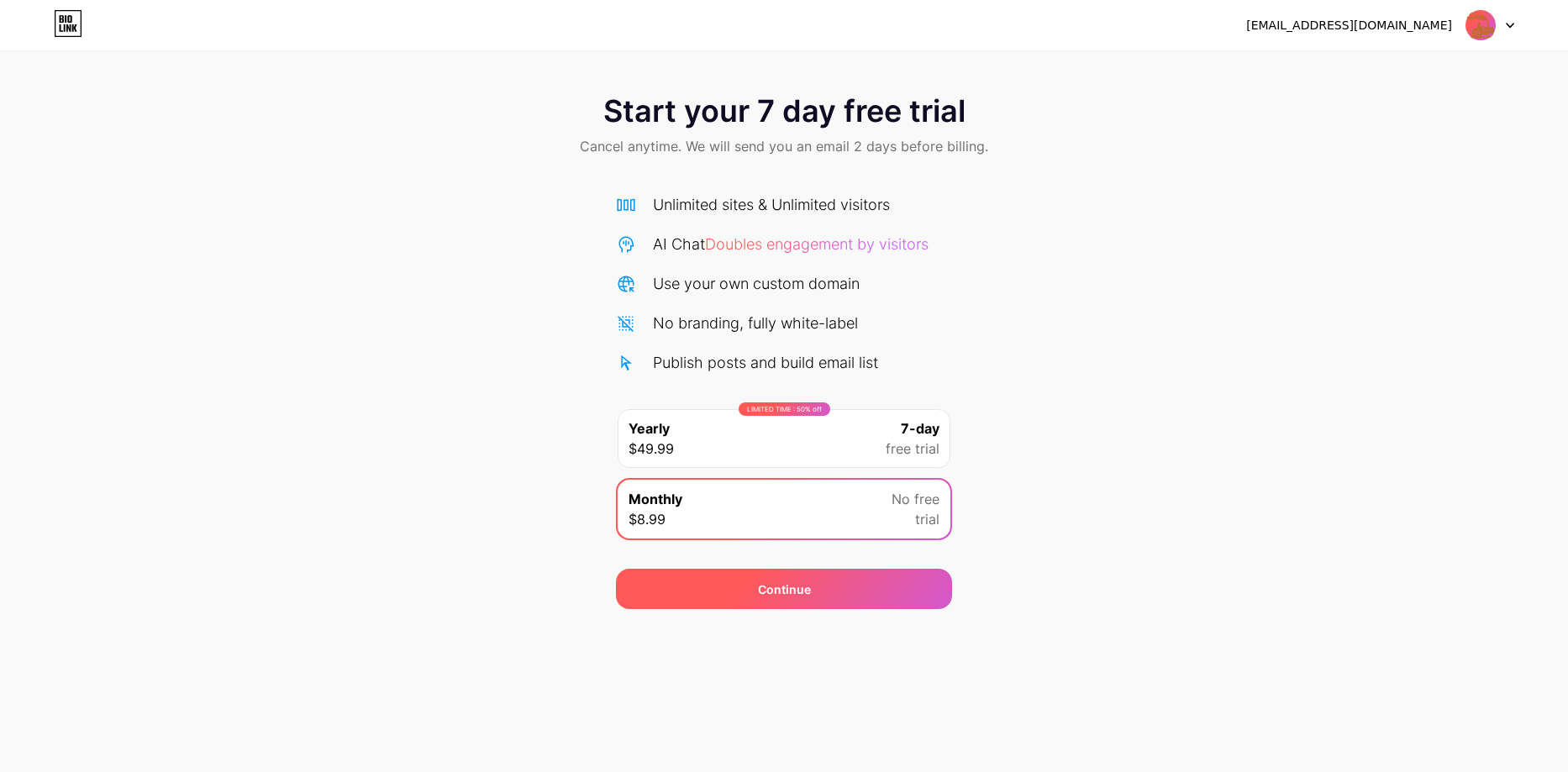
click at [789, 604] on div "Continue" at bounding box center [784, 588] width 336 height 40
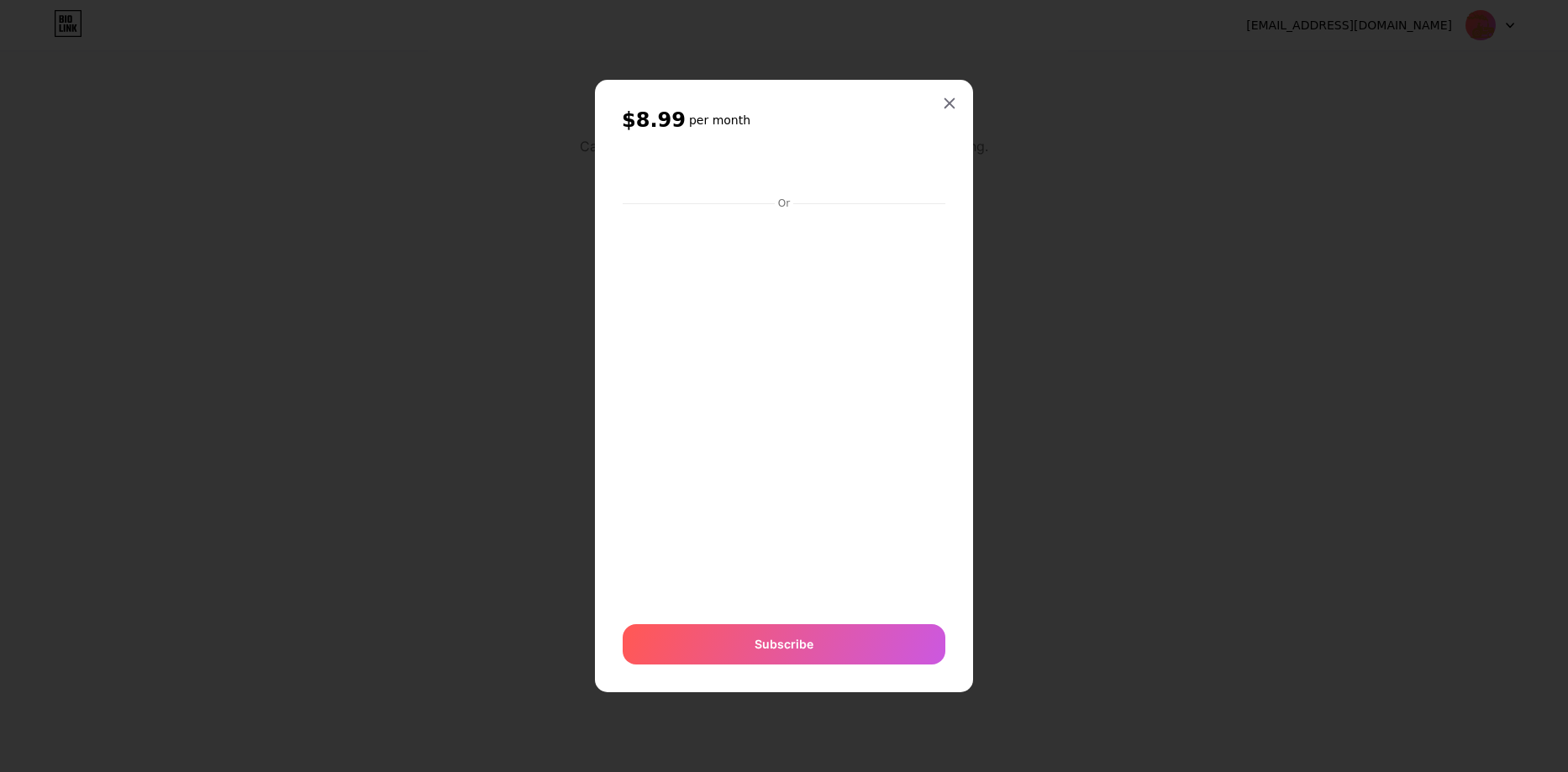
drag, startPoint x: 940, startPoint y: 98, endPoint x: 906, endPoint y: 105, distance: 34.7
click at [940, 99] on div at bounding box center [950, 103] width 30 height 30
